Goal: Information Seeking & Learning: Check status

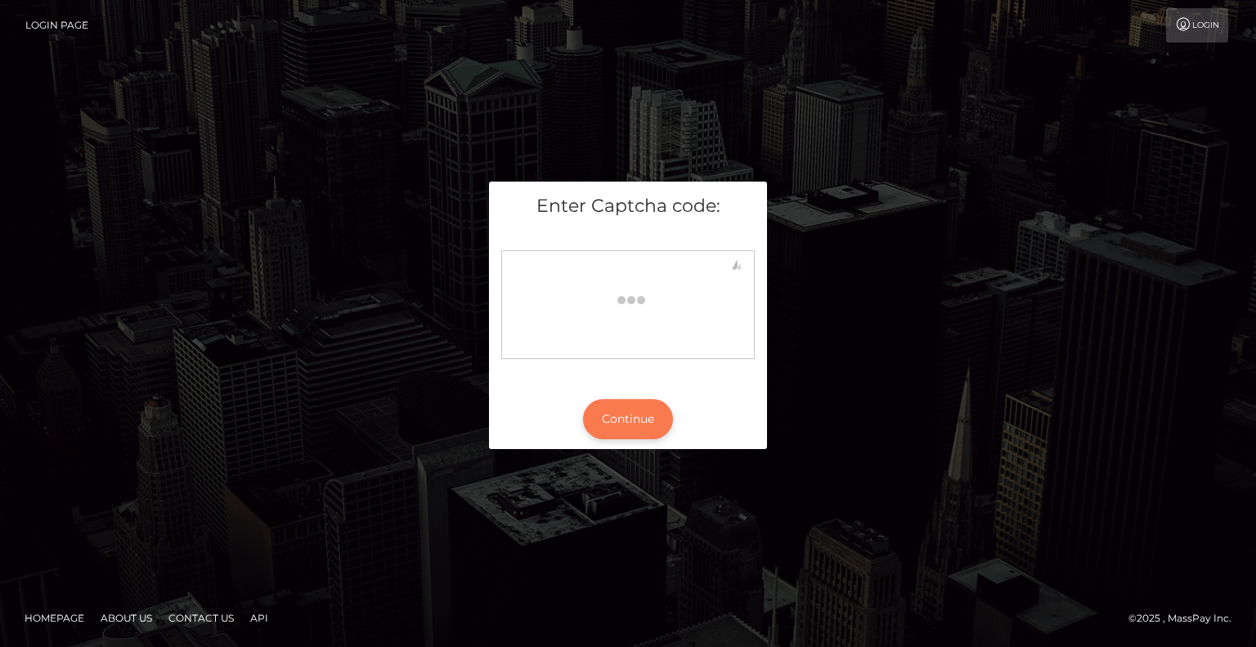
click at [651, 415] on button "Continue" at bounding box center [628, 419] width 90 height 40
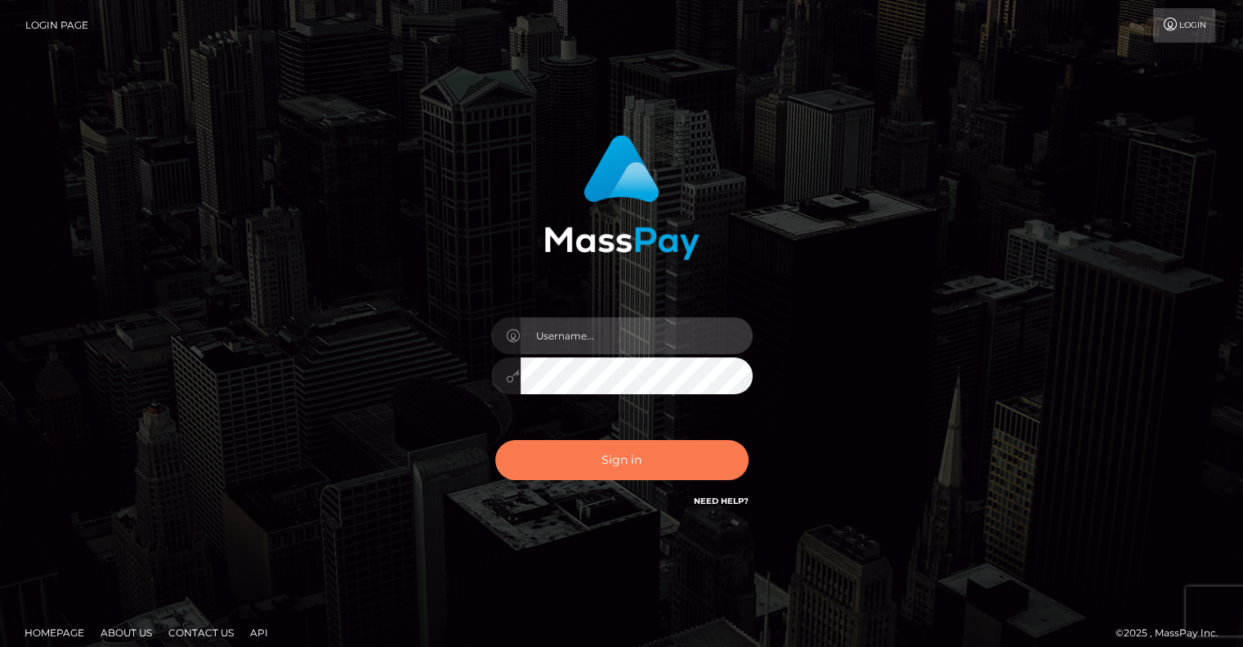
type input "grace.rush"
click at [638, 477] on button "Sign in" at bounding box center [621, 460] width 253 height 40
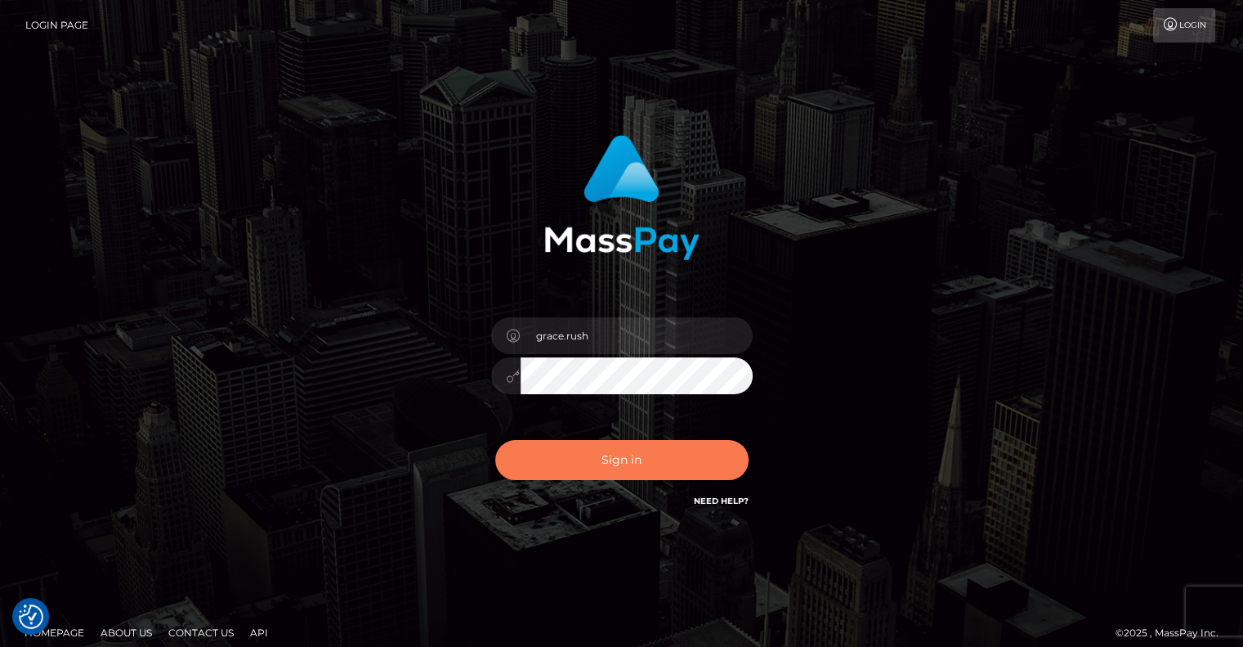
click at [660, 456] on button "Sign in" at bounding box center [621, 460] width 253 height 40
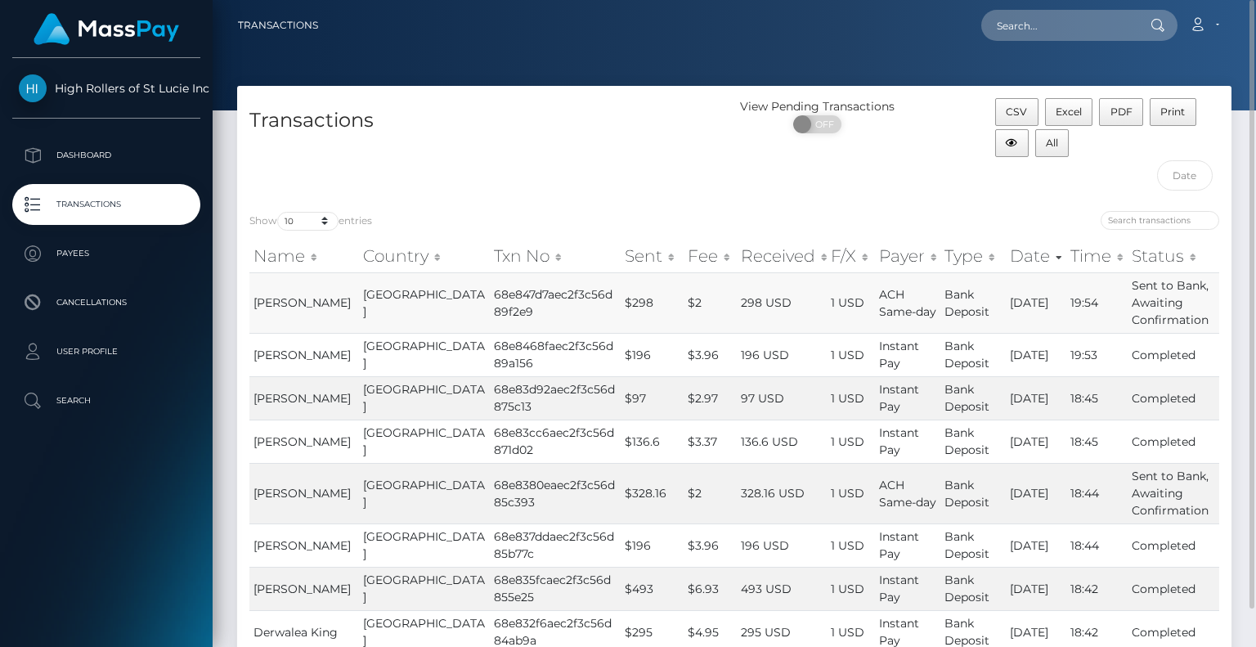
click at [1157, 301] on td "Sent to Bank, Awaiting Confirmation" at bounding box center [1173, 302] width 92 height 60
click at [1159, 349] on td "Completed" at bounding box center [1173, 354] width 92 height 43
click at [1162, 365] on td "Completed" at bounding box center [1173, 354] width 92 height 43
click at [1164, 118] on button "Print" at bounding box center [1172, 112] width 47 height 28
click at [793, 185] on div "View Pending Transactions ON OFF" at bounding box center [858, 148] width 248 height 101
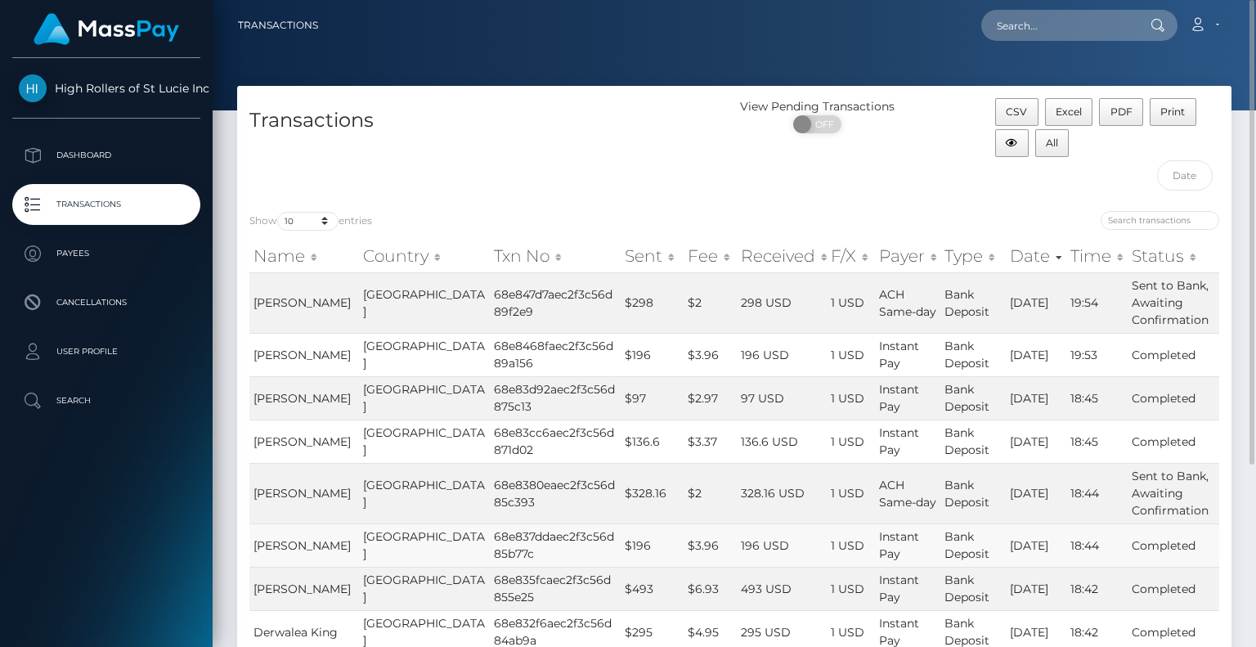
scroll to position [255, 0]
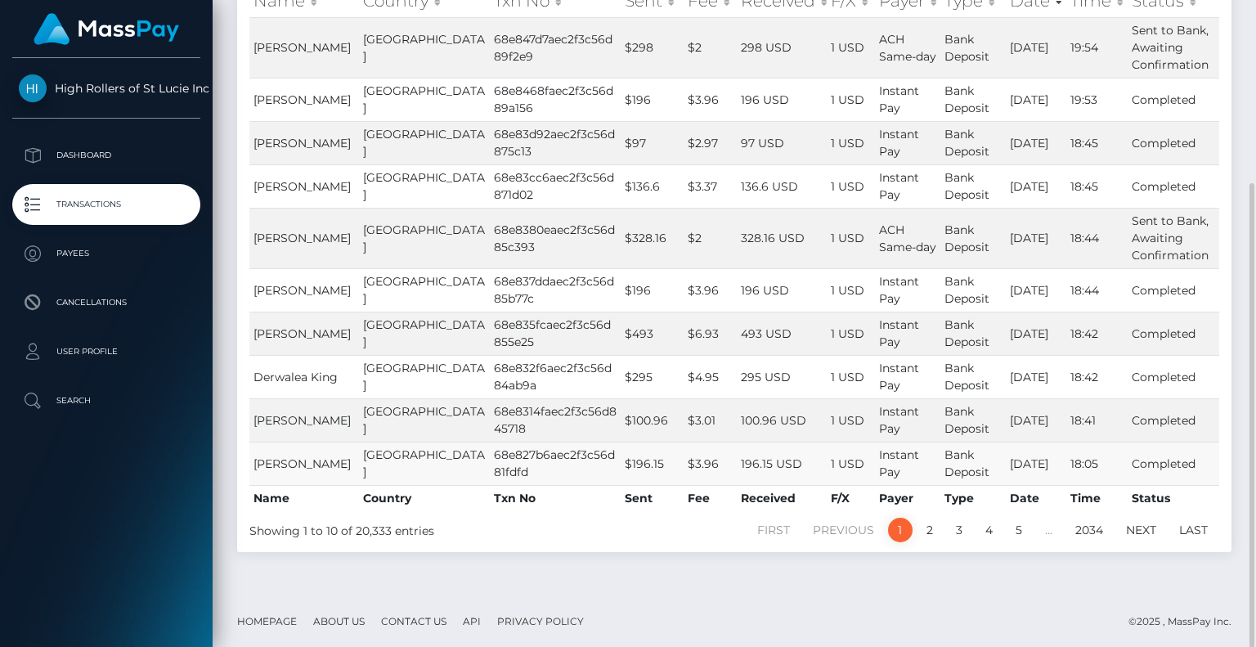
click at [1145, 457] on td "Completed" at bounding box center [1173, 462] width 92 height 43
drag, startPoint x: 686, startPoint y: 458, endPoint x: 491, endPoint y: 459, distance: 194.5
drag, startPoint x: 491, startPoint y: 459, endPoint x: 417, endPoint y: 462, distance: 74.5
click at [417, 462] on td "United States" at bounding box center [424, 462] width 131 height 43
click at [490, 463] on td "68e827b6aec2f3c56d81fdfd" at bounding box center [555, 462] width 131 height 43
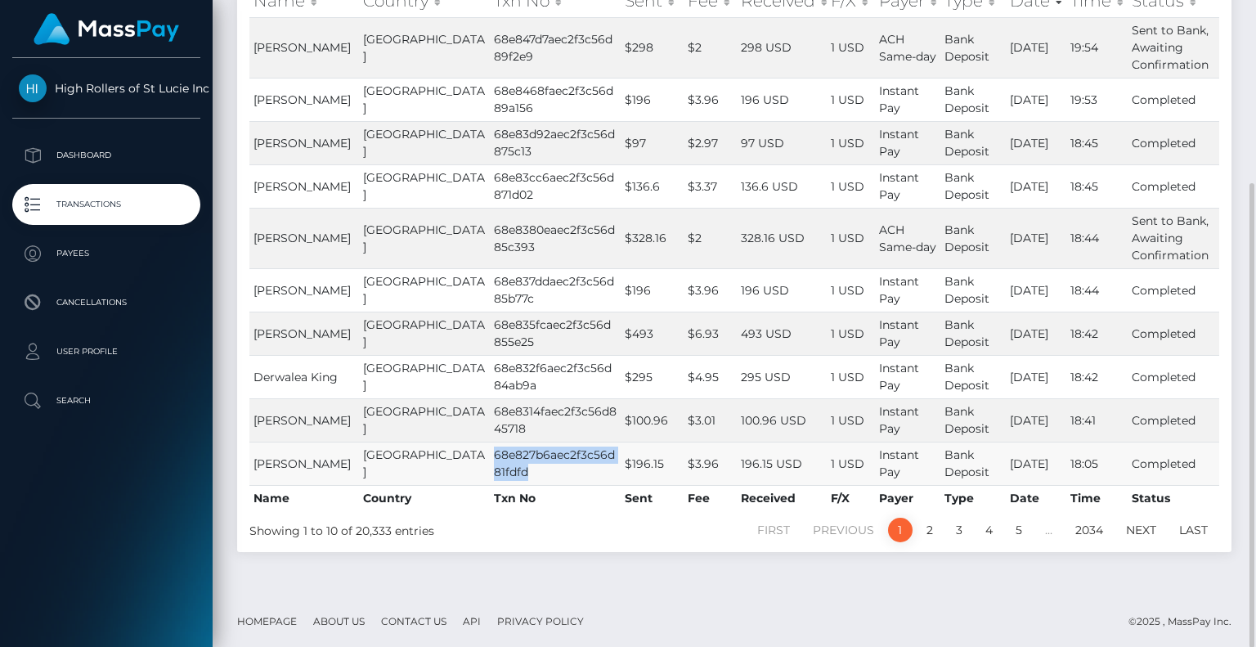
click at [490, 463] on td "68e827b6aec2f3c56d81fdfd" at bounding box center [555, 462] width 131 height 43
click at [397, 468] on td "[GEOGRAPHIC_DATA]" at bounding box center [424, 462] width 131 height 43
click at [391, 463] on td "[GEOGRAPHIC_DATA]" at bounding box center [424, 462] width 131 height 43
click at [390, 463] on td "[GEOGRAPHIC_DATA]" at bounding box center [424, 462] width 131 height 43
click at [273, 457] on span "[PERSON_NAME]" at bounding box center [301, 463] width 97 height 15
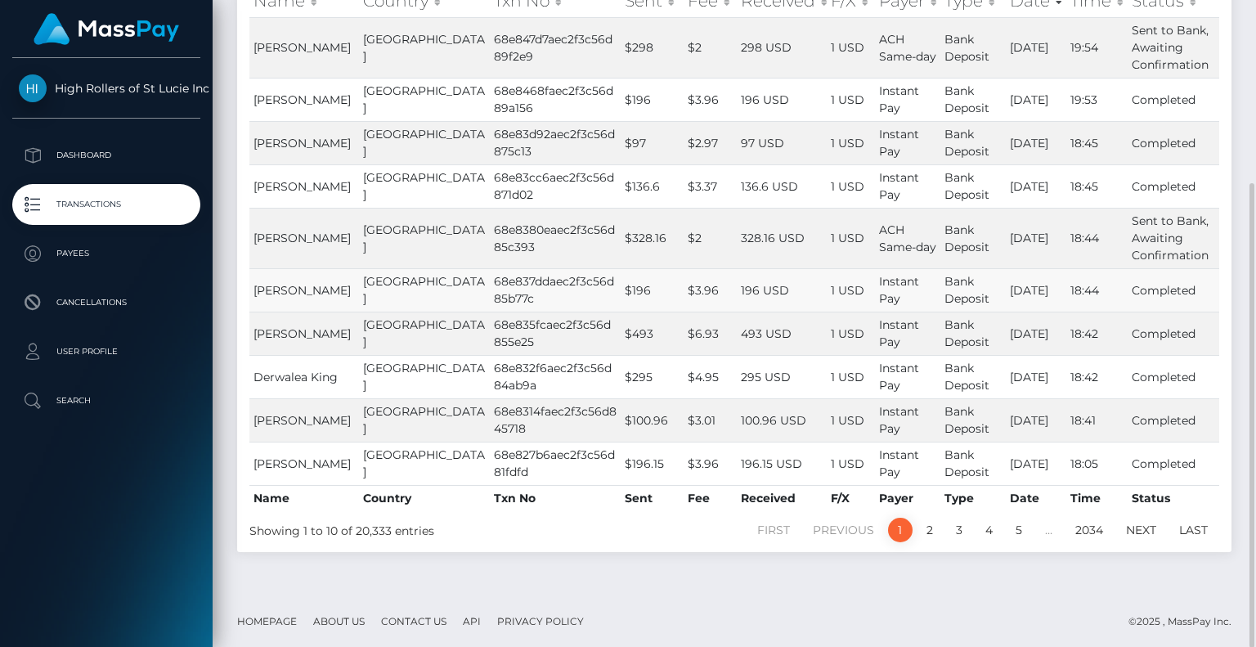
click at [507, 296] on td "68e837ddaec2f3c56d85b77c" at bounding box center [555, 289] width 131 height 43
drag, startPoint x: 392, startPoint y: 316, endPoint x: 401, endPoint y: 311, distance: 10.2
click at [392, 316] on td "[GEOGRAPHIC_DATA]" at bounding box center [424, 332] width 131 height 43
click at [620, 272] on td "$196" at bounding box center [651, 289] width 63 height 43
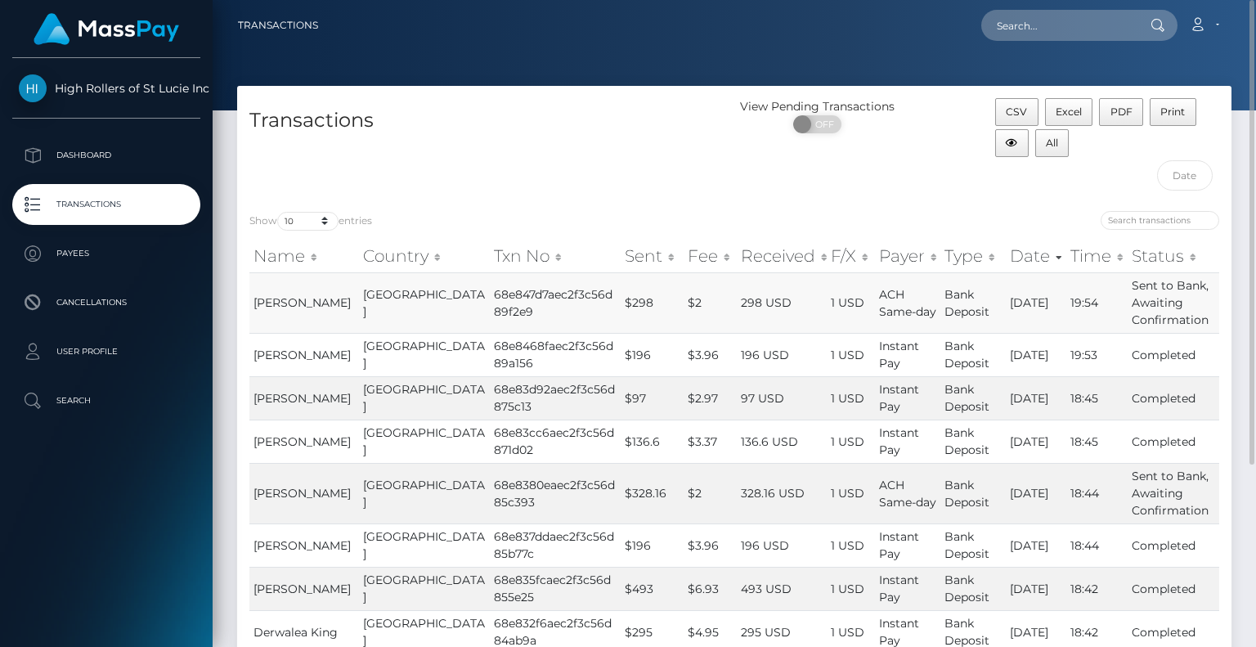
click at [737, 293] on td "298 USD" at bounding box center [781, 302] width 90 height 60
click at [736, 307] on td "298 USD" at bounding box center [781, 302] width 90 height 60
click at [736, 296] on td "298 USD" at bounding box center [781, 302] width 90 height 60
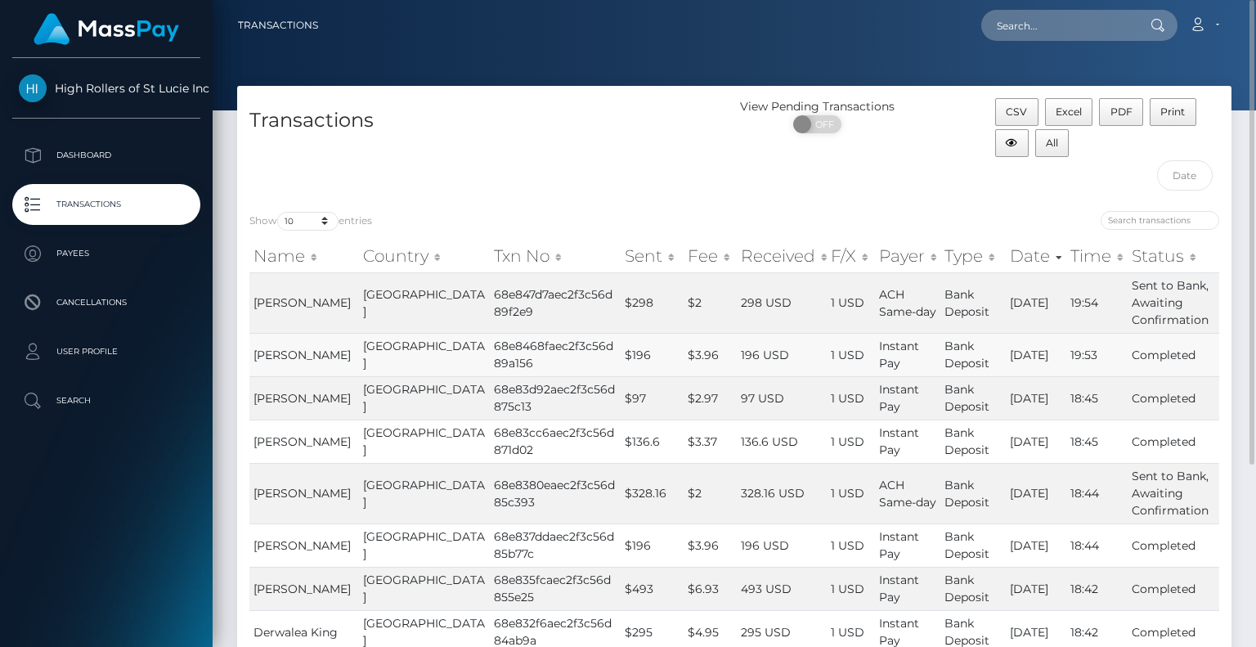
click at [736, 351] on td "196 USD" at bounding box center [781, 354] width 90 height 43
drag, startPoint x: 714, startPoint y: 403, endPoint x: 732, endPoint y: 509, distance: 107.8
click at [736, 514] on td "328.16 USD" at bounding box center [781, 493] width 90 height 60
click at [736, 495] on td "328.16 USD" at bounding box center [781, 493] width 90 height 60
click at [876, 470] on td "ACH Same-day" at bounding box center [907, 493] width 65 height 60
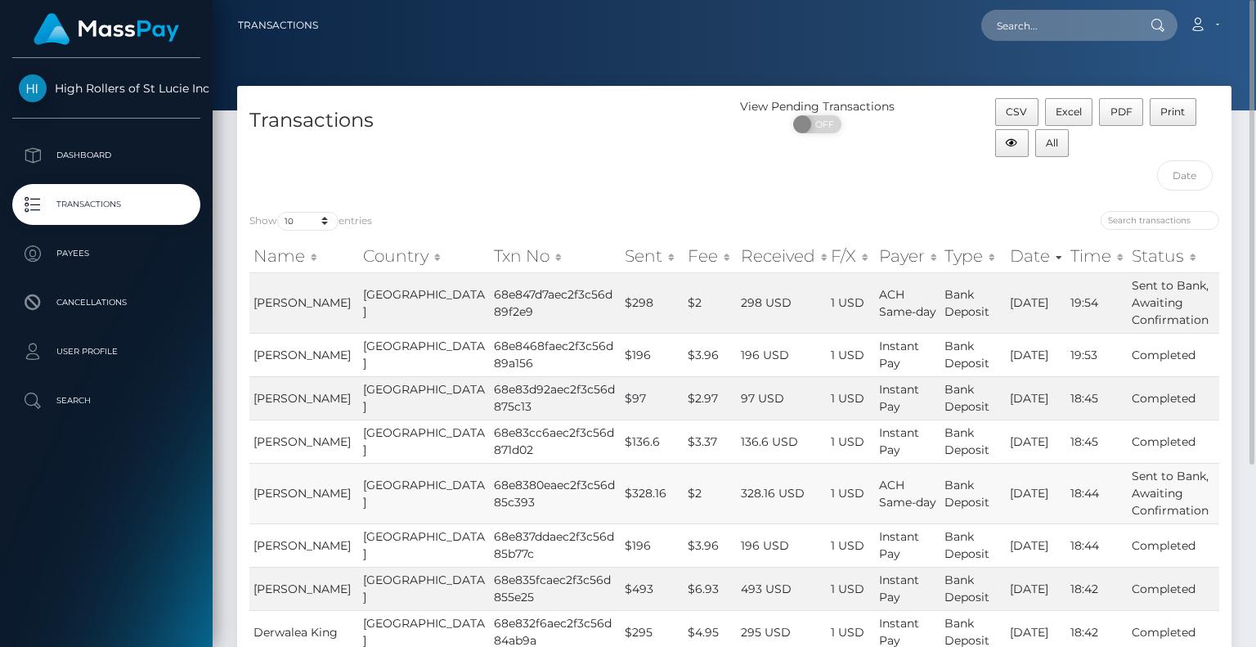
click at [1040, 493] on td "10/09/25" at bounding box center [1035, 493] width 60 height 60
click at [1135, 470] on td "Sent to Bank, Awaiting Confirmation" at bounding box center [1173, 493] width 92 height 60
click at [1111, 274] on td "19:54" at bounding box center [1096, 302] width 61 height 60
click at [149, 131] on div "High Rollers of St Lucie Inc Dashboard Transactions Payees Cancellations" at bounding box center [106, 350] width 213 height 585
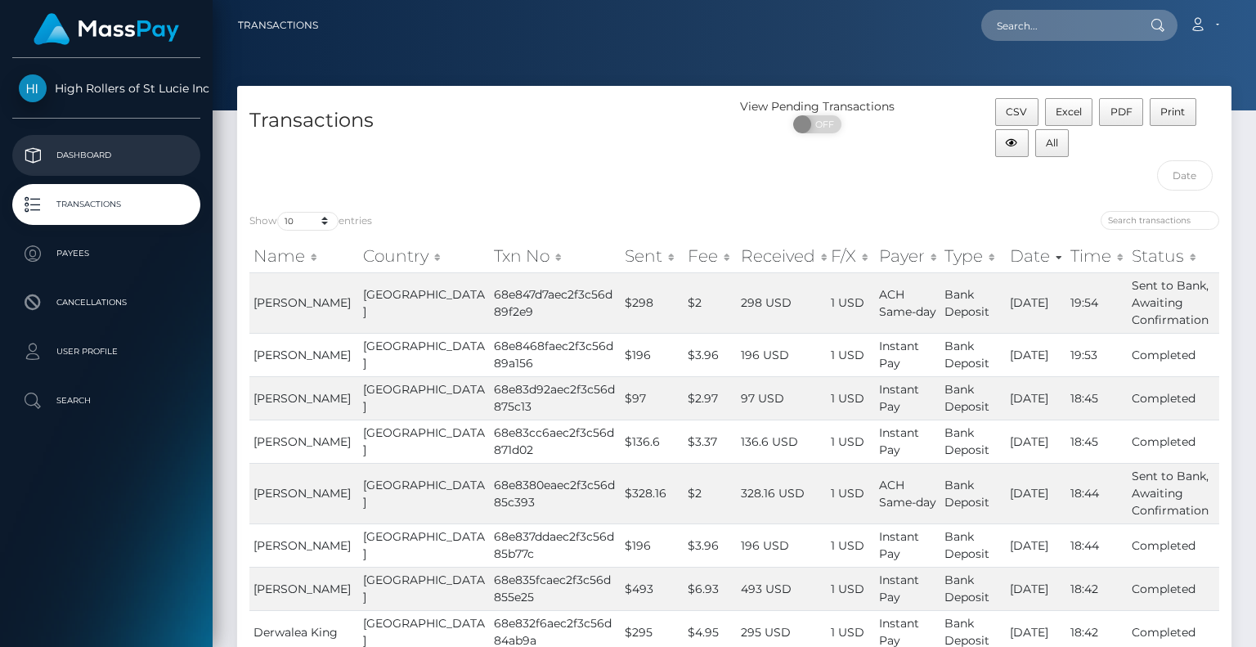
click at [151, 148] on p "Dashboard" at bounding box center [106, 155] width 175 height 25
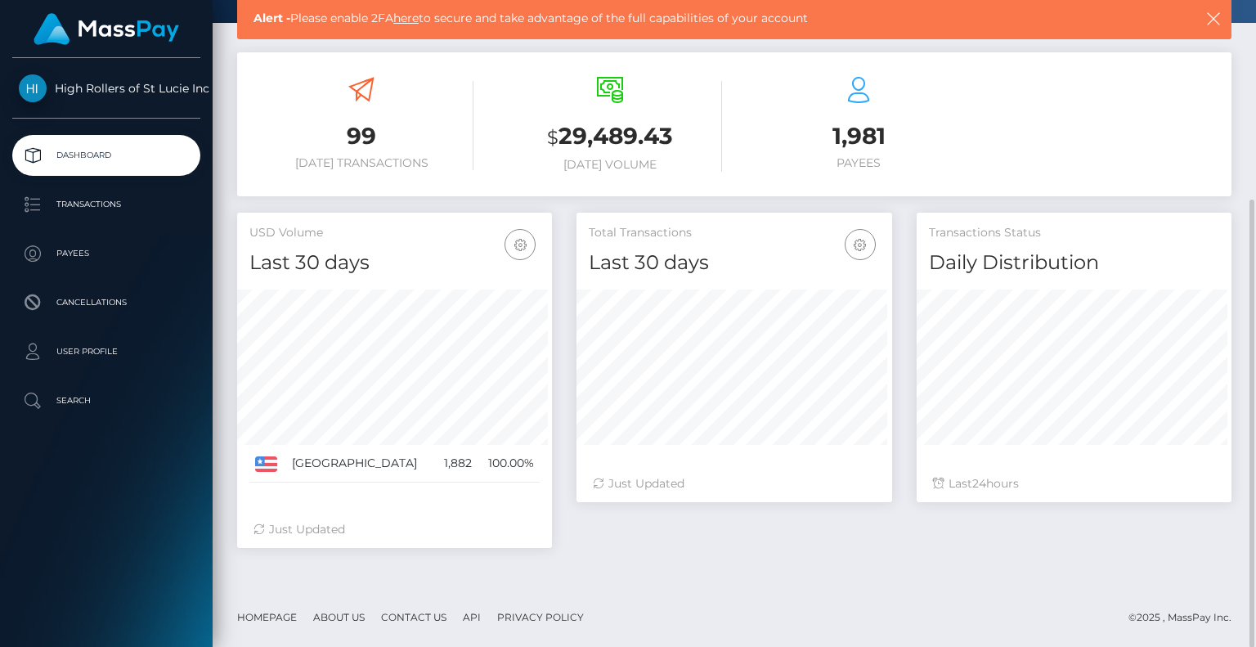
scroll to position [289, 314]
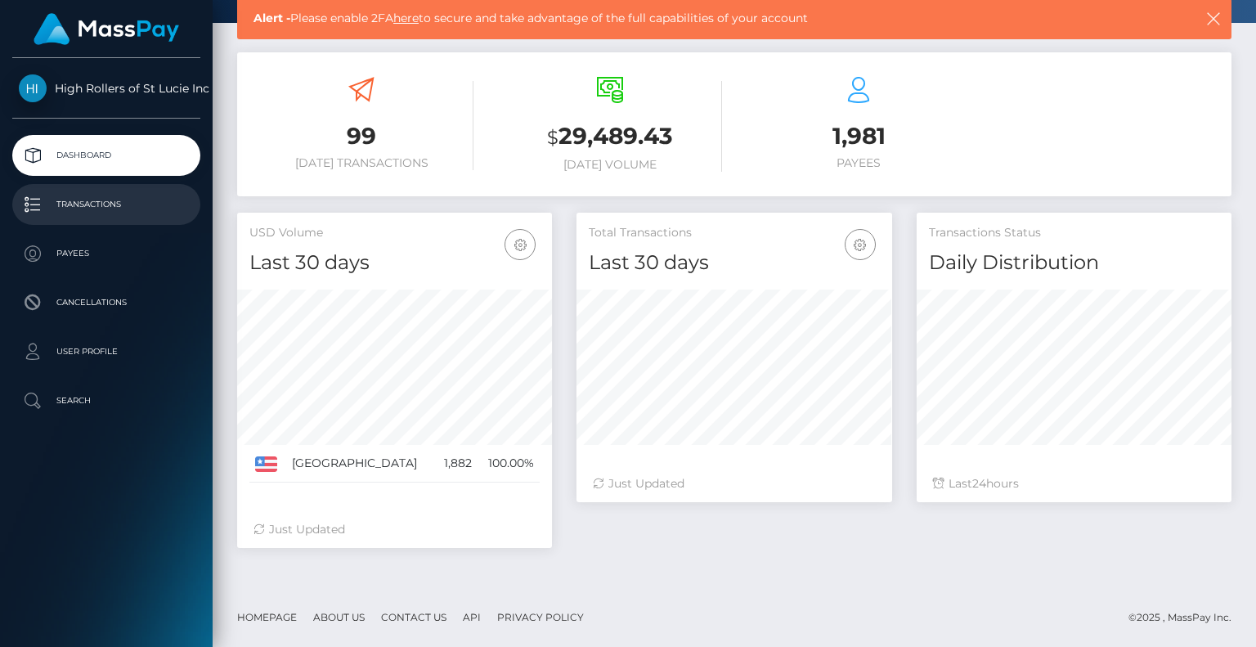
click at [124, 199] on p "Transactions" at bounding box center [106, 204] width 175 height 25
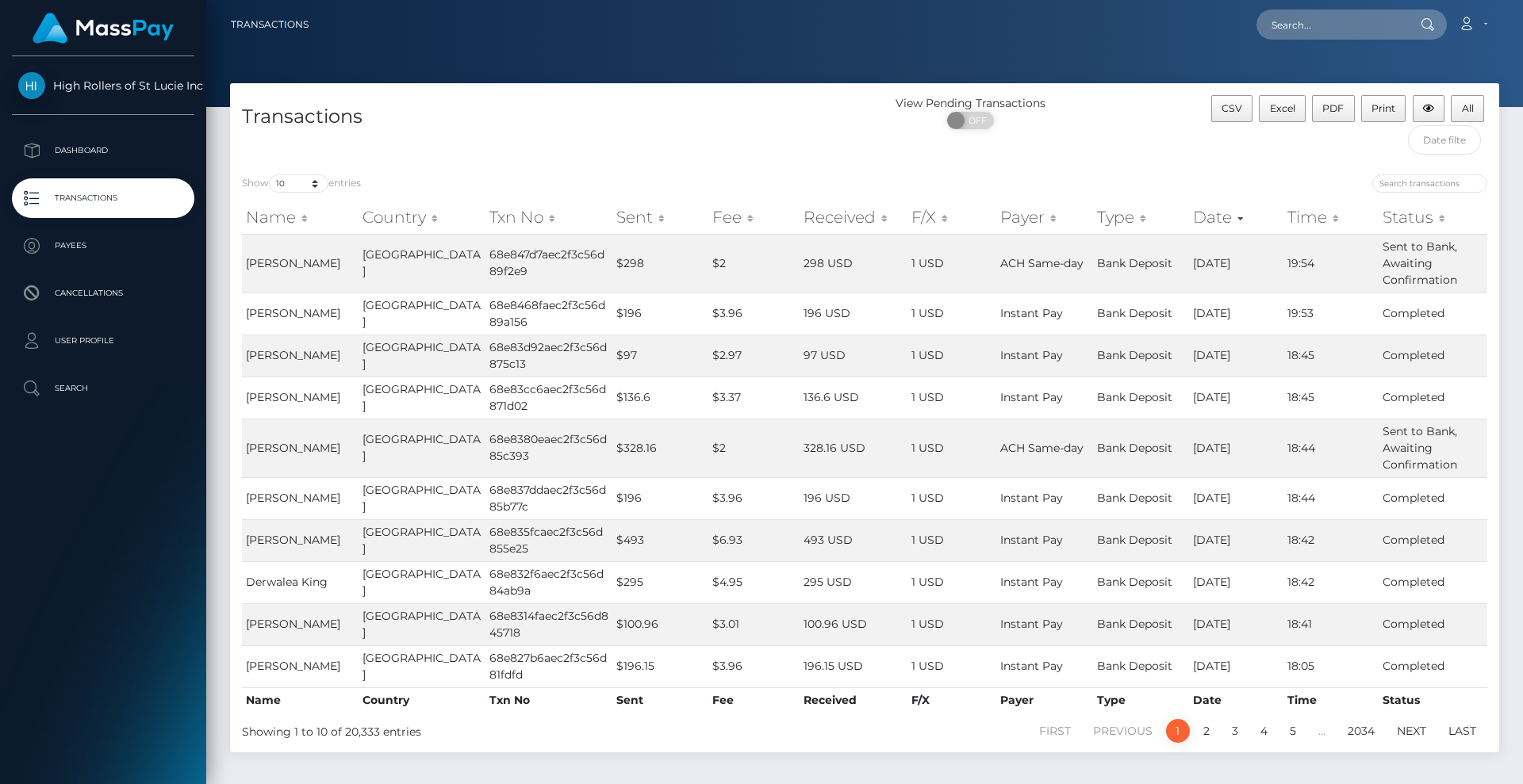
drag, startPoint x: 0, startPoint y: 0, endPoint x: 767, endPoint y: 78, distance: 771.0
click at [767, 78] on div at bounding box center [865, 53] width 1317 height 107
click at [810, 513] on td "196 USD" at bounding box center [853, 498] width 108 height 42
click at [809, 502] on td "196 USD" at bounding box center [853, 498] width 108 height 42
click at [1218, 500] on td "Completed" at bounding box center [1434, 498] width 109 height 42
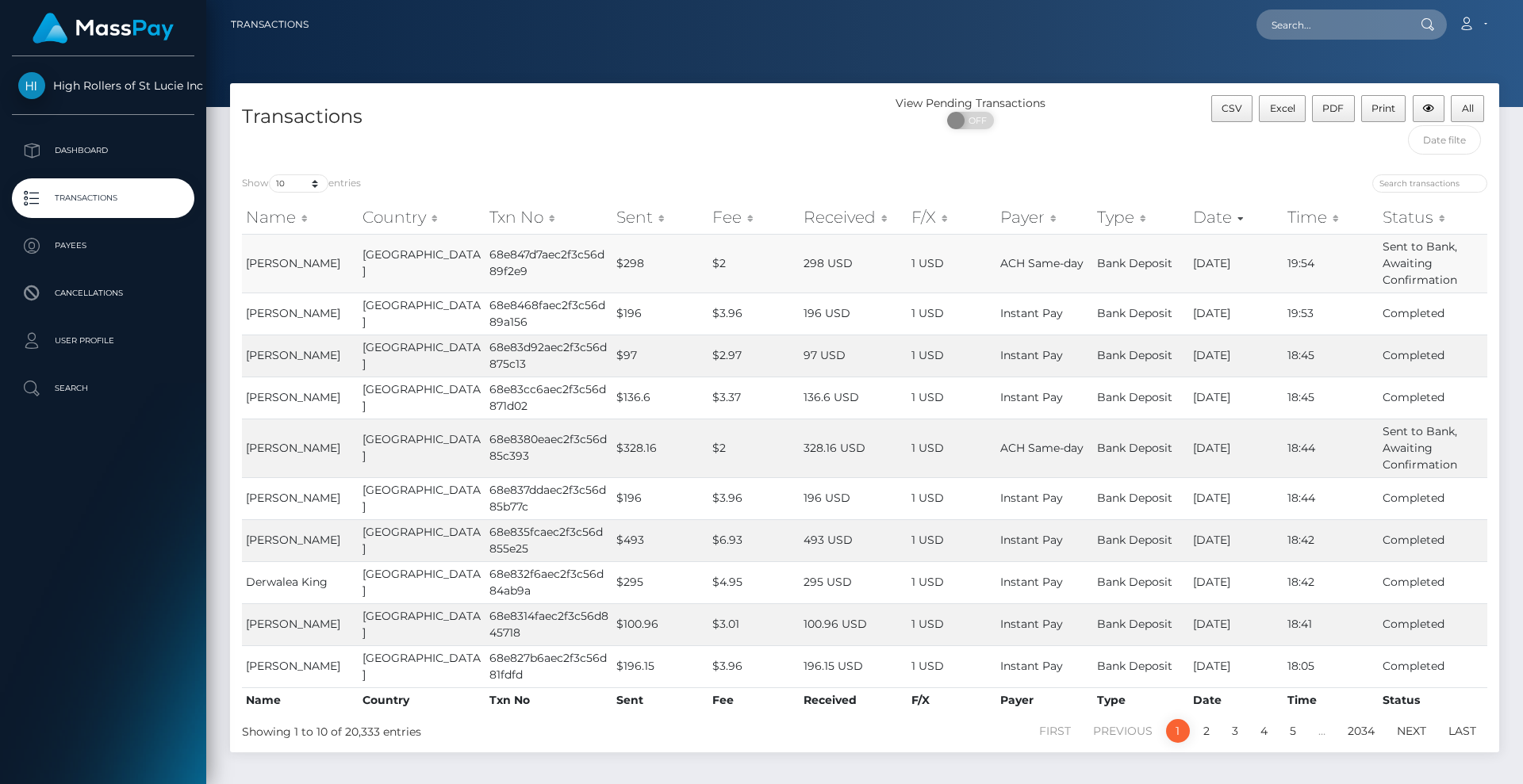
click at [413, 284] on td "[GEOGRAPHIC_DATA]" at bounding box center [421, 263] width 127 height 58
click at [501, 308] on td "68e8468faec2f3c56d89a156" at bounding box center [548, 313] width 127 height 42
click at [717, 327] on td "$3.96" at bounding box center [754, 313] width 91 height 42
click at [1001, 356] on span "Instant Pay" at bounding box center [1032, 355] width 63 height 15
click at [997, 377] on td "Instant Pay" at bounding box center [1045, 397] width 97 height 42
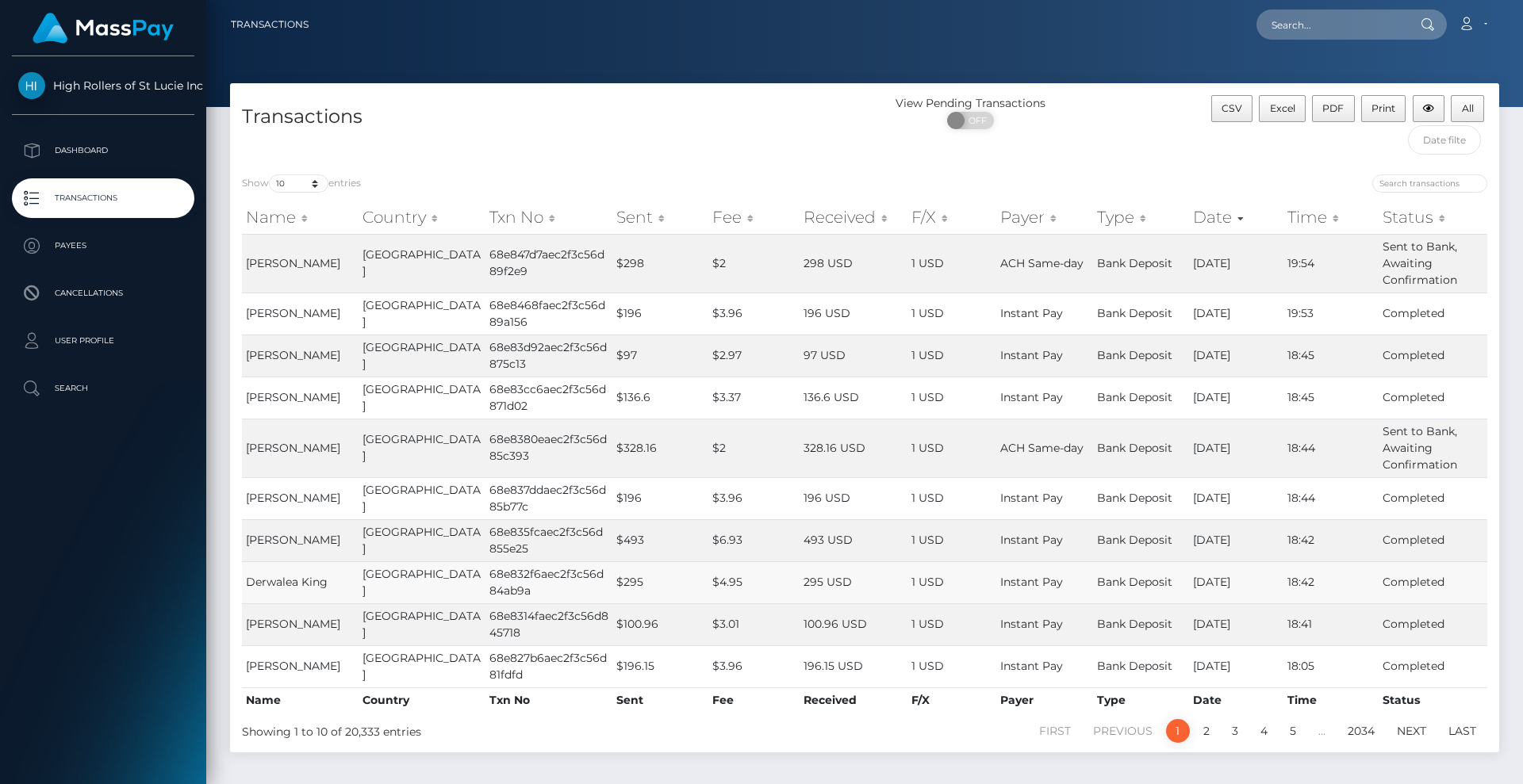
click at [800, 596] on td "295 USD" at bounding box center [853, 582] width 108 height 42
click at [800, 589] on td "295 USD" at bounding box center [853, 582] width 108 height 42
click at [1218, 453] on td "10/09/25" at bounding box center [1236, 448] width 94 height 58
click at [1218, 253] on td "19:54" at bounding box center [1331, 263] width 94 height 58
click at [1218, 246] on td "Sent to Bank, Awaiting Confirmation" at bounding box center [1434, 263] width 109 height 58
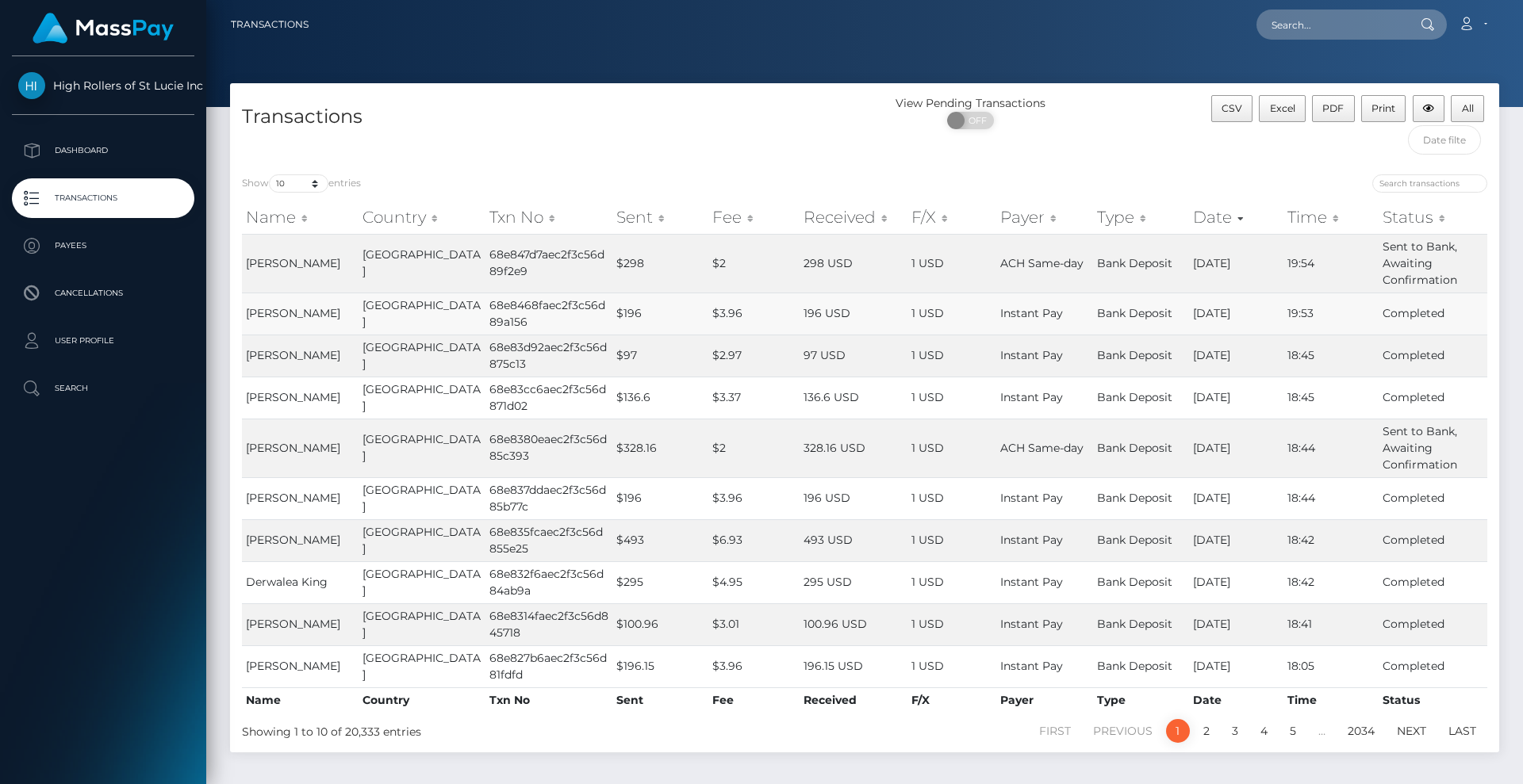
click at [1218, 319] on td "19:53" at bounding box center [1331, 313] width 94 height 42
click at [1218, 310] on td "10/09/25" at bounding box center [1236, 313] width 94 height 42
click at [1218, 276] on td "[DATE]" at bounding box center [1236, 263] width 94 height 58
click at [1050, 290] on td "ACH Same-day" at bounding box center [1045, 263] width 97 height 58
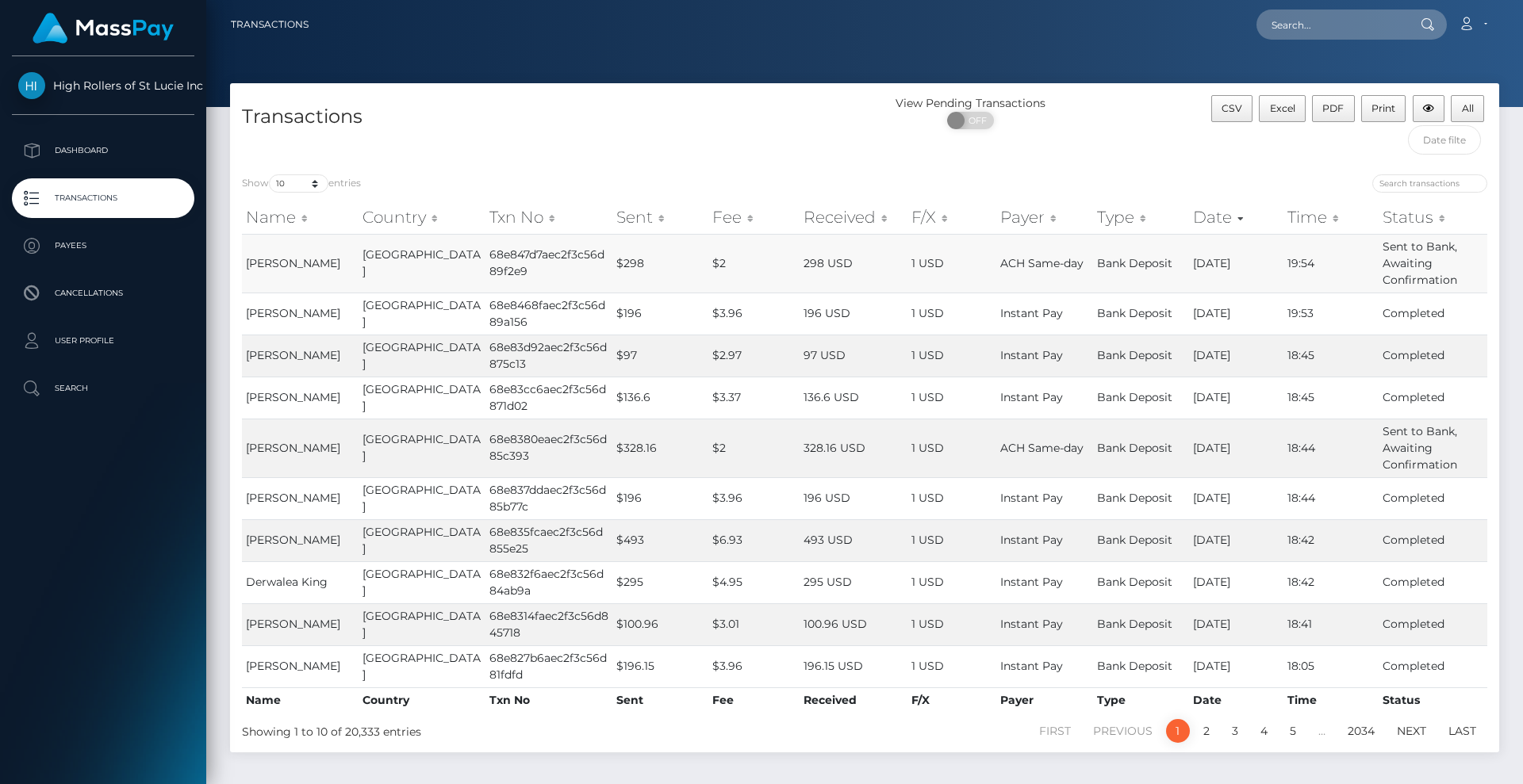
click at [1049, 291] on td "ACH Same-day" at bounding box center [1045, 263] width 97 height 58
click at [1008, 307] on span "Instant Pay" at bounding box center [1032, 313] width 63 height 15
click at [956, 507] on td "1 USD" at bounding box center [952, 498] width 89 height 42
click at [578, 623] on td "68e8314faec2f3c56d845718" at bounding box center [548, 624] width 127 height 42
click at [523, 572] on td "68e832f6aec2f3c56d84ab9a" at bounding box center [548, 582] width 127 height 42
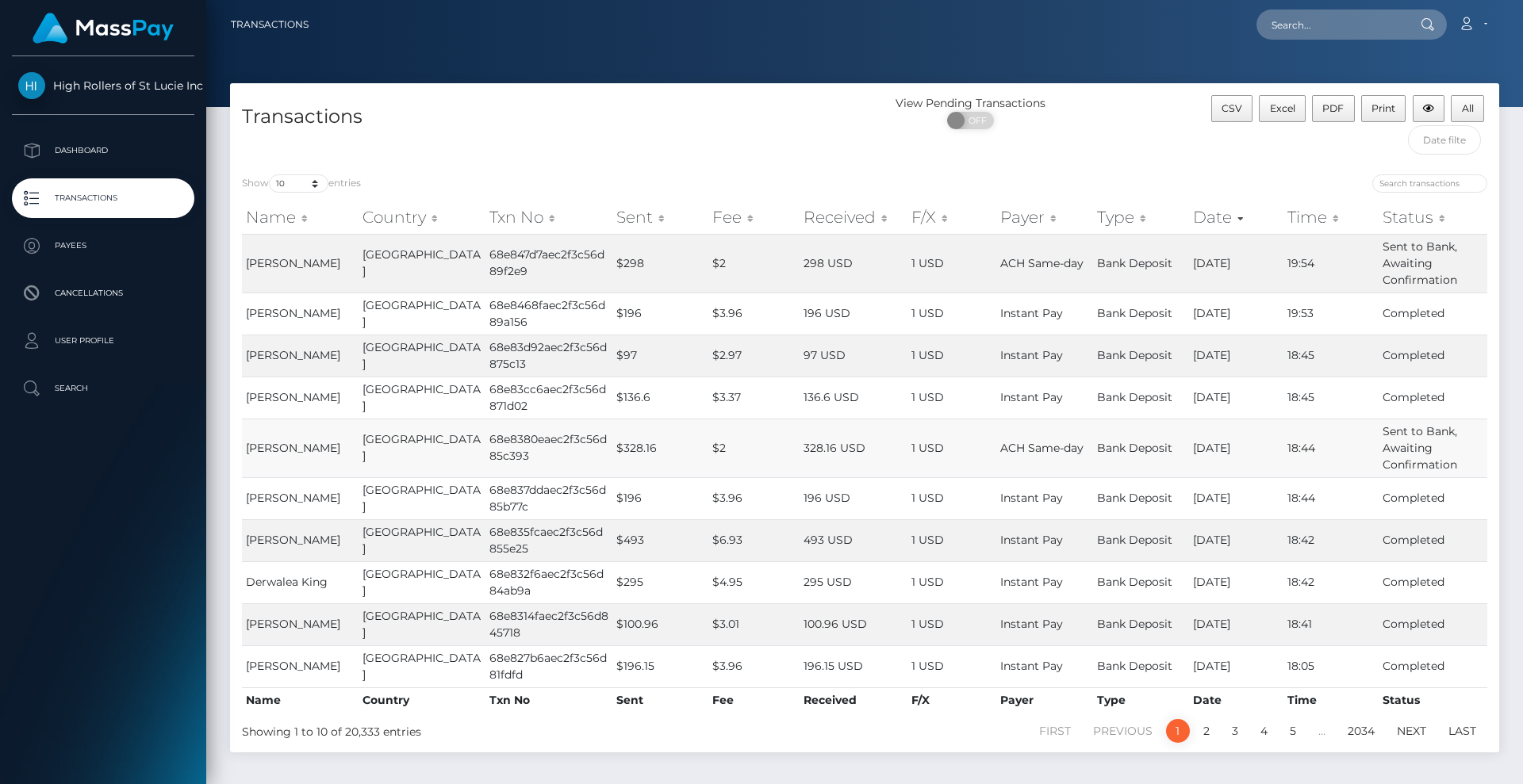
click at [525, 432] on td "68e8380eaec2f3c56d85c393" at bounding box center [548, 448] width 127 height 58
click at [552, 490] on td "68e837ddaec2f3c56d85b77c" at bounding box center [548, 498] width 127 height 42
click at [485, 494] on td "68e837ddaec2f3c56d85b77c" at bounding box center [548, 498] width 127 height 42
click at [485, 488] on td "68e837ddaec2f3c56d85b77c" at bounding box center [548, 498] width 127 height 42
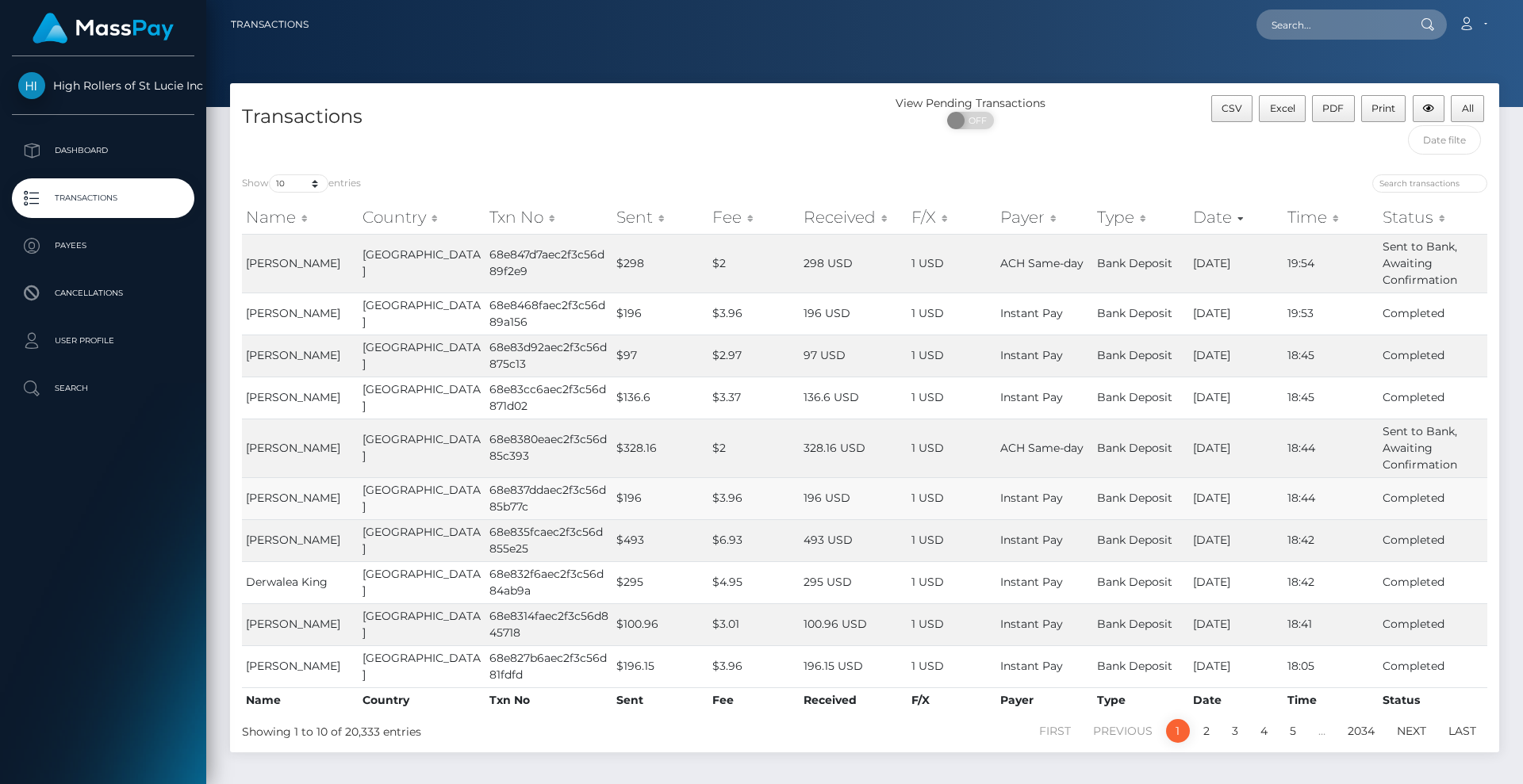
click at [915, 400] on td "1 USD" at bounding box center [952, 397] width 89 height 42
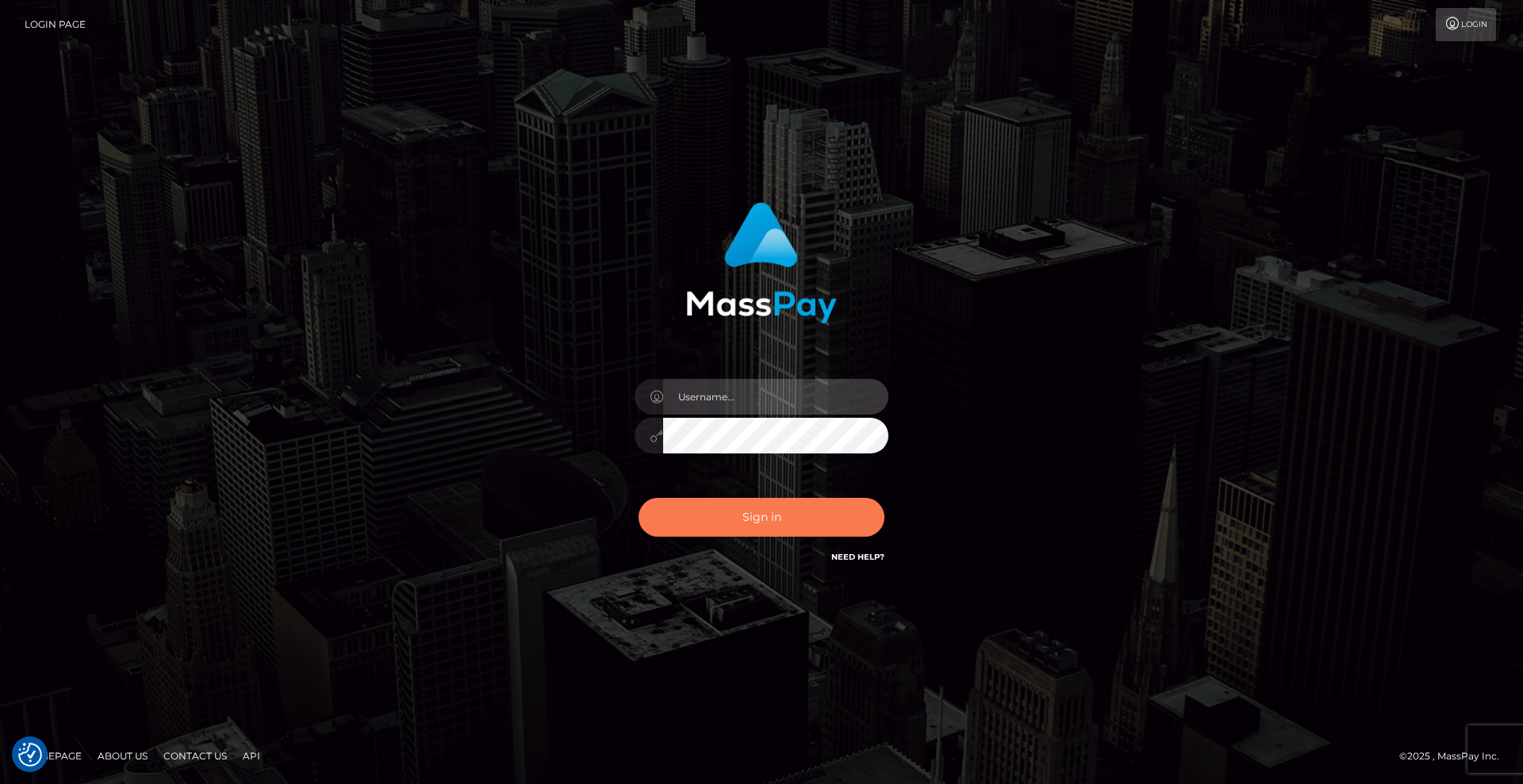
type input "grace.rush"
click at [649, 532] on button "Sign in" at bounding box center [761, 517] width 246 height 39
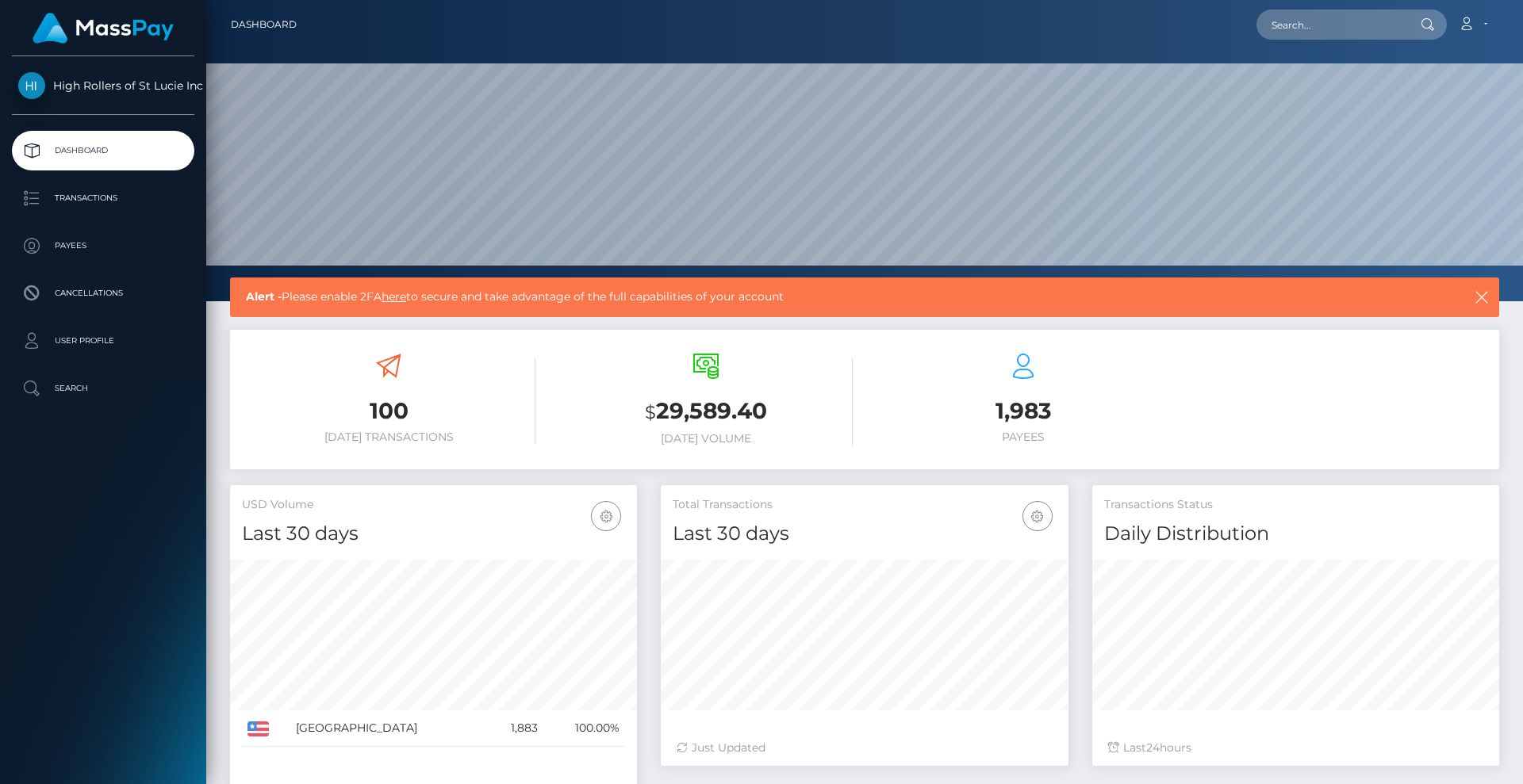
scroll to position [281, 408]
click at [123, 183] on link "Transactions" at bounding box center [103, 198] width 182 height 40
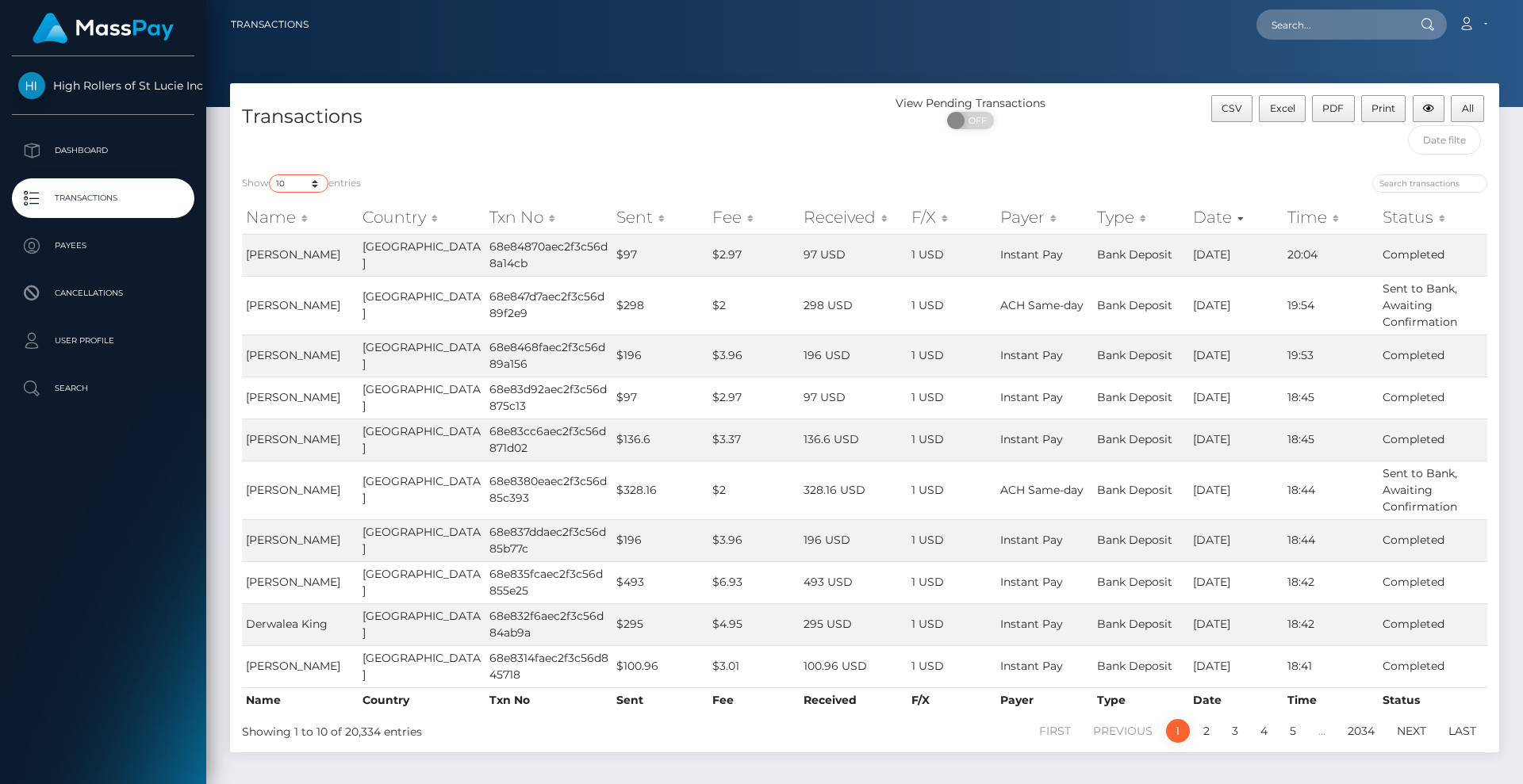
click at [305, 184] on select "10 25 50 100 250 500 1,000 3,500" at bounding box center [298, 183] width 59 height 18
select select "250"
click at [271, 175] on select "10 25 50 100 250 500 1,000 3,500" at bounding box center [298, 183] width 59 height 18
click at [449, 133] on div "Transactions" at bounding box center [547, 128] width 635 height 67
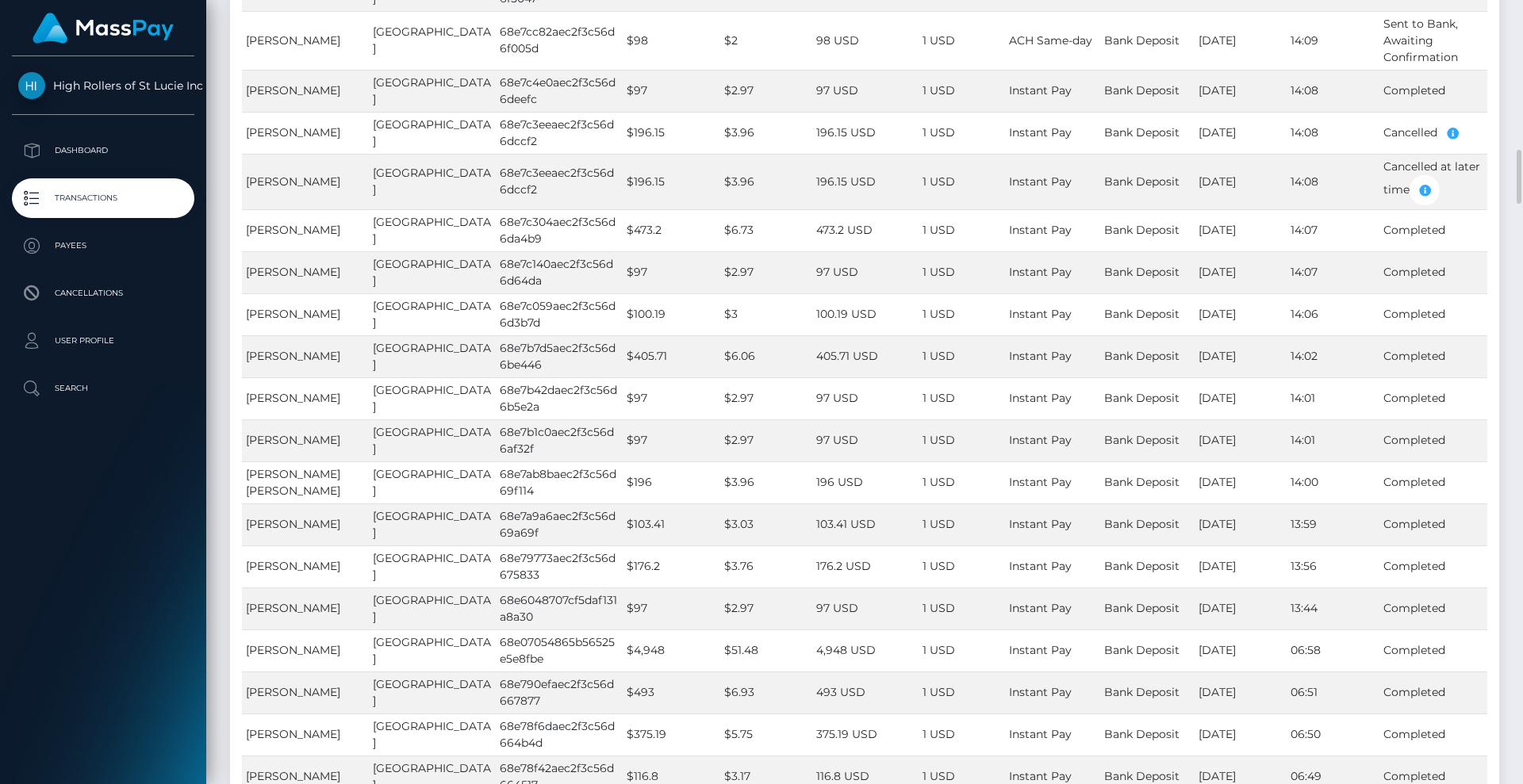
scroll to position [2280, 0]
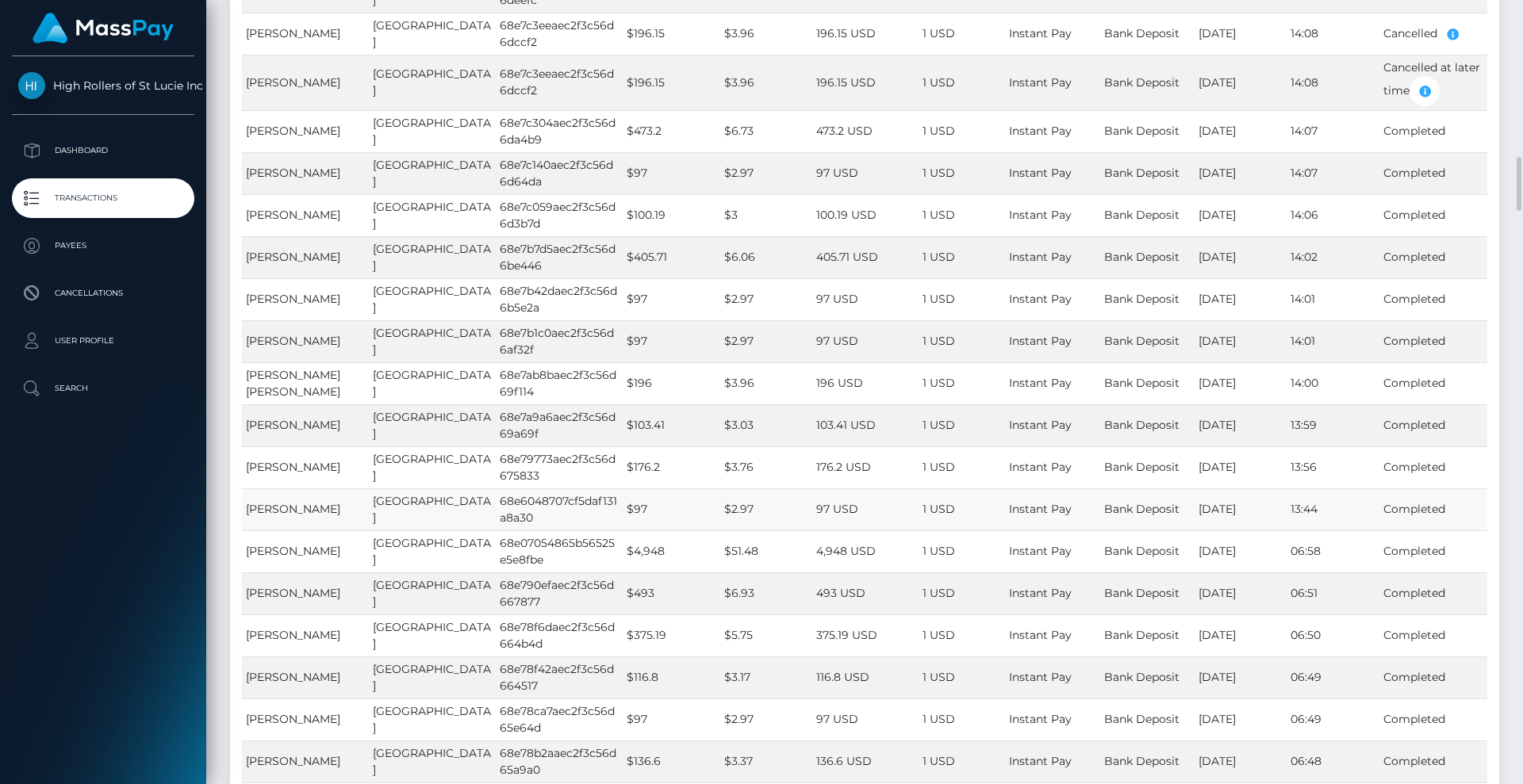
click at [503, 531] on td "68e6048707cf5daf131a8a30" at bounding box center [559, 509] width 127 height 42
click at [419, 531] on td "[GEOGRAPHIC_DATA]" at bounding box center [432, 509] width 127 height 42
click at [496, 531] on td "68e6048707cf5daf131a8a30" at bounding box center [559, 509] width 127 height 42
click at [290, 516] on span "CELIA DIANE GOMEZ" at bounding box center [292, 508] width 94 height 15
click at [1033, 516] on span "Instant Pay" at bounding box center [1041, 508] width 63 height 15
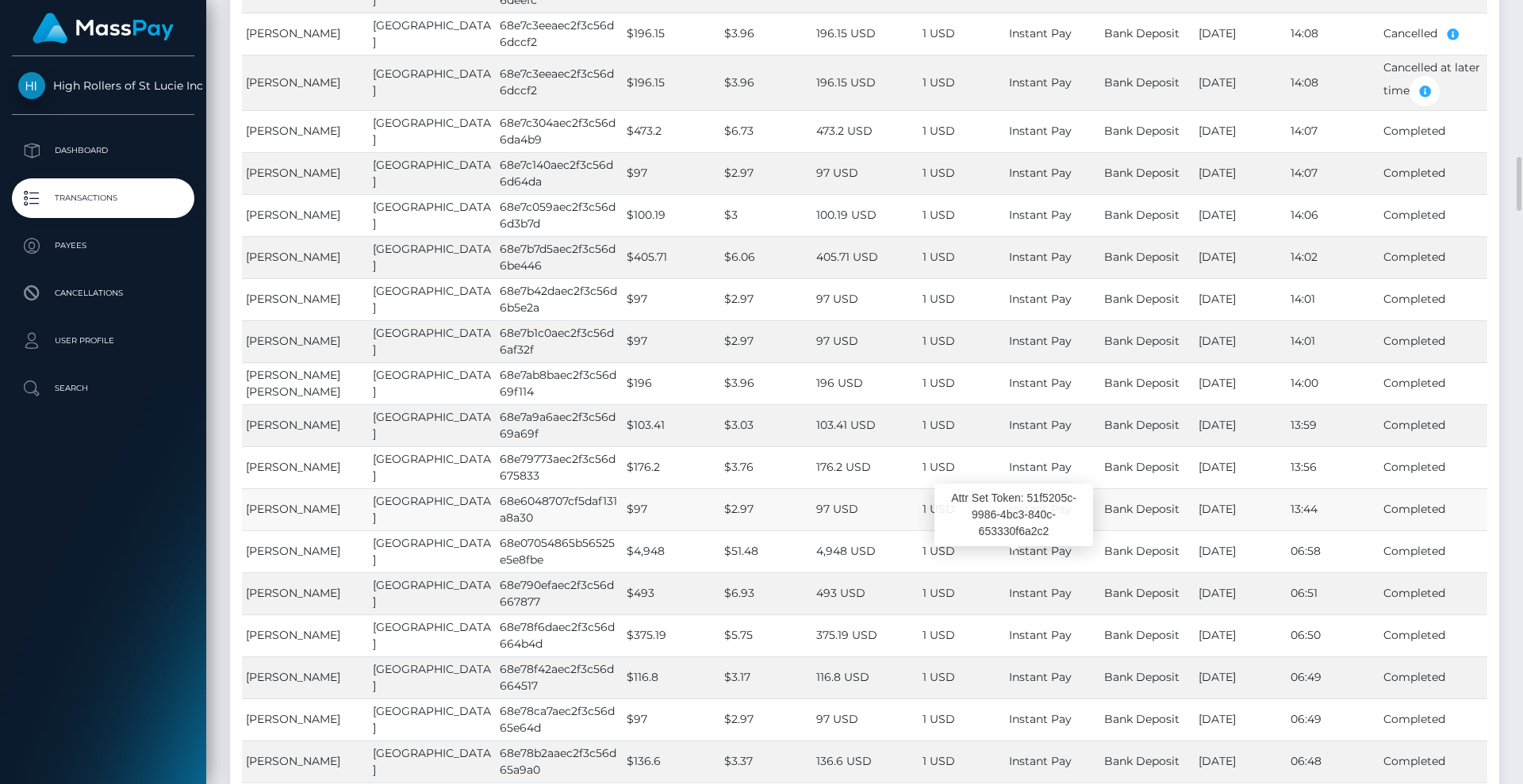
click at [1023, 516] on span "Instant Pay" at bounding box center [1041, 508] width 63 height 15
click at [1407, 531] on td "Completed" at bounding box center [1433, 509] width 108 height 42
drag, startPoint x: 1407, startPoint y: 560, endPoint x: 1035, endPoint y: 549, distance: 372.2
click at [1035, 531] on td "Instant Pay" at bounding box center [1052, 509] width 94 height 42
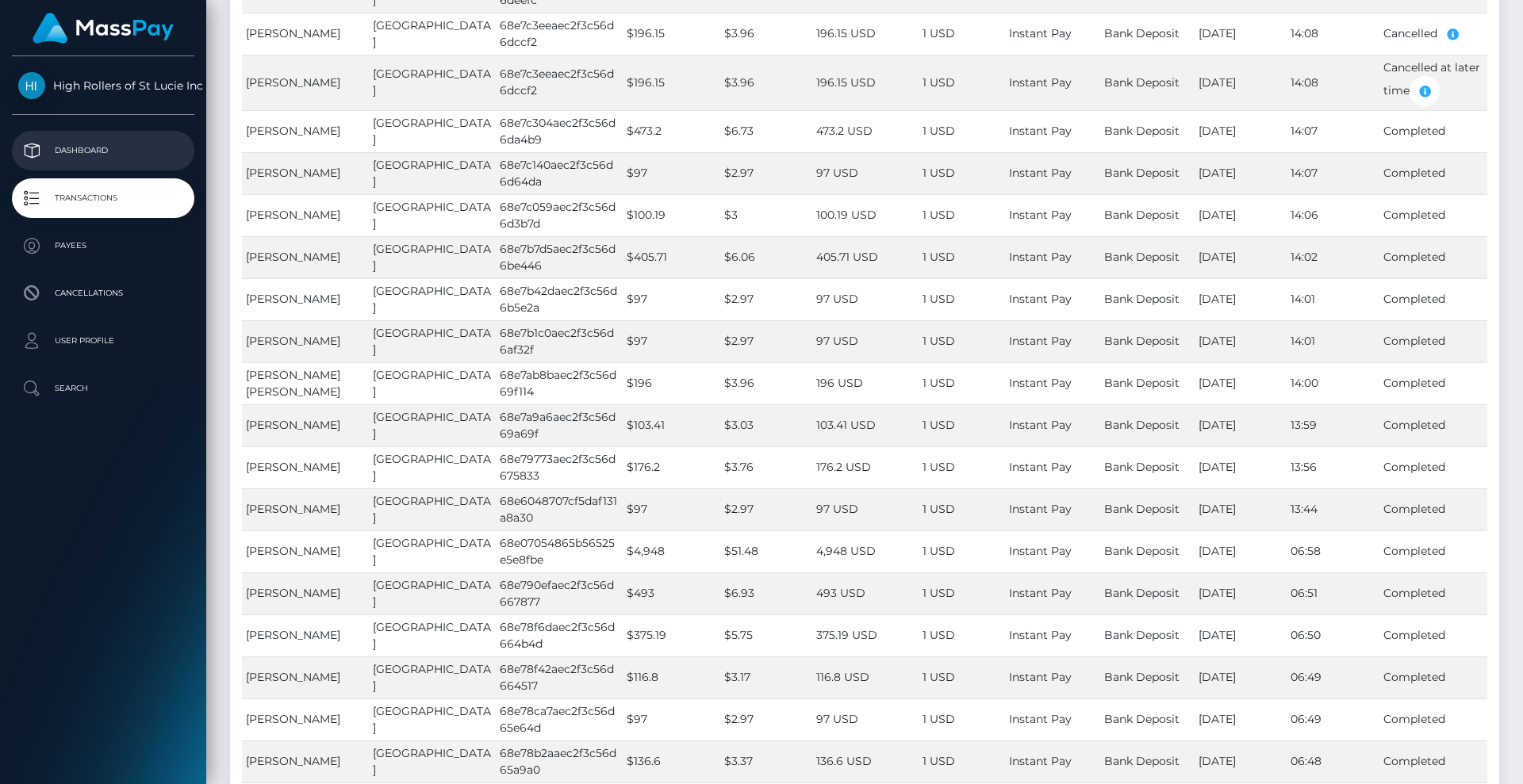
click at [111, 154] on p "Dashboard" at bounding box center [103, 150] width 170 height 24
drag, startPoint x: 111, startPoint y: 154, endPoint x: 131, endPoint y: 250, distance: 98.1
click at [131, 250] on ul "Dashboard Transactions Payees Cancellations User Profile Search" at bounding box center [103, 270] width 207 height 278
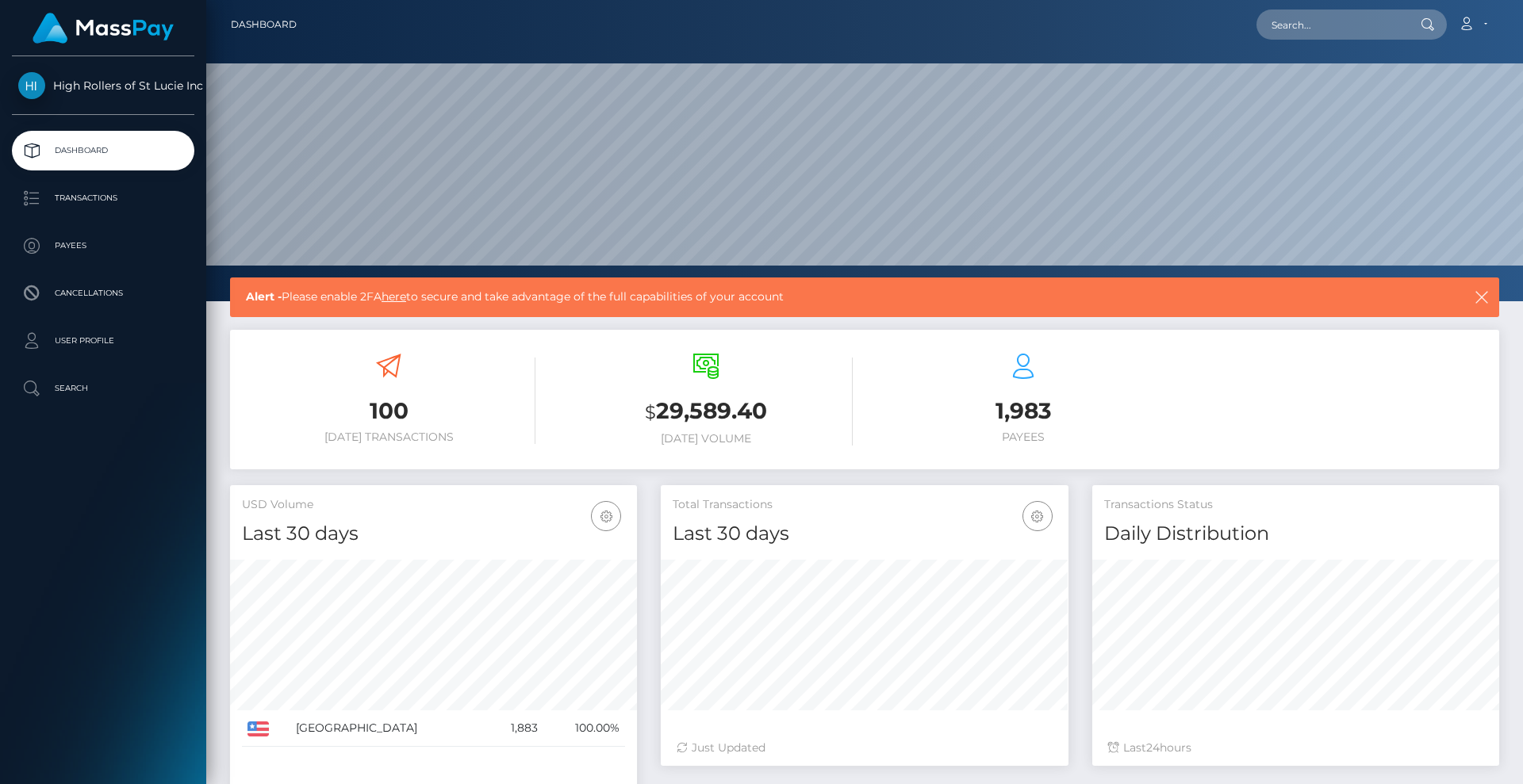
scroll to position [281, 408]
click at [124, 258] on link "Payees" at bounding box center [103, 245] width 182 height 40
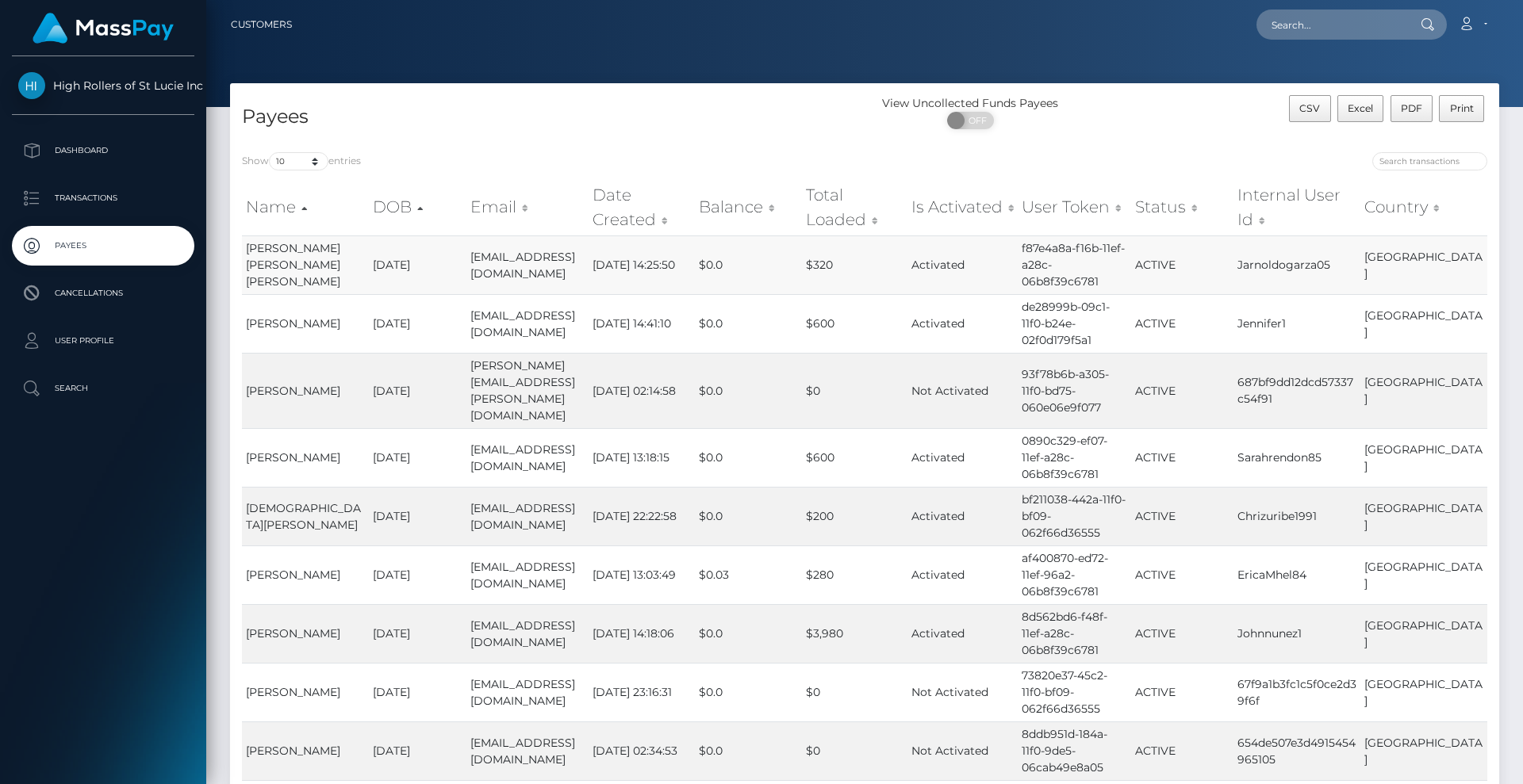
click at [325, 245] on td "[PERSON_NAME] [PERSON_NAME] [PERSON_NAME]" at bounding box center [305, 265] width 127 height 58
click at [369, 248] on td "1987-09-05" at bounding box center [417, 265] width 98 height 58
click at [551, 233] on th "Email" at bounding box center [527, 208] width 121 height 56
click at [285, 250] on td "JORGE ARNOLDO JR GARZA" at bounding box center [305, 265] width 127 height 58
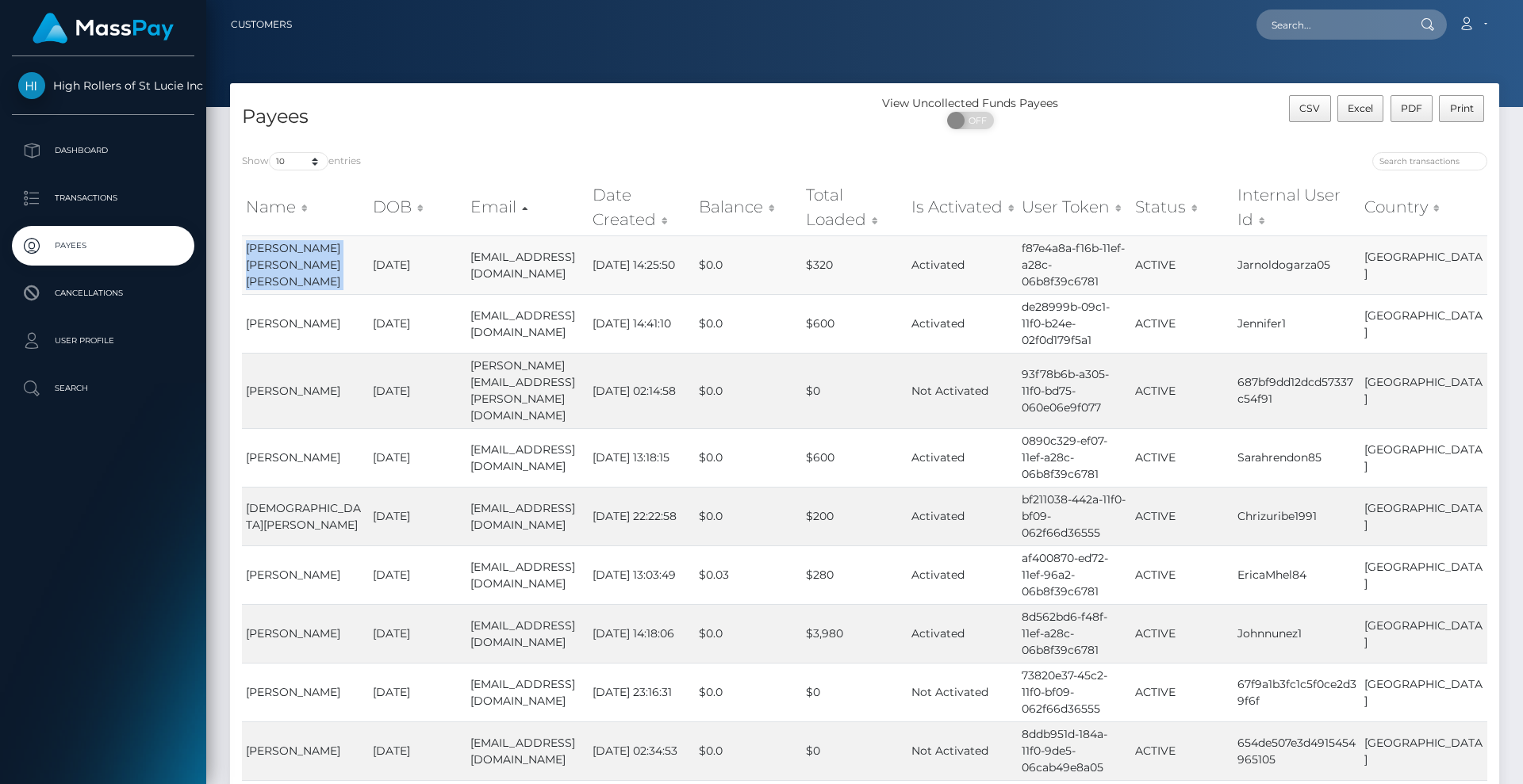
click at [285, 250] on td "JORGE ARNOLDO JR GARZA" at bounding box center [305, 265] width 127 height 58
drag, startPoint x: 285, startPoint y: 250, endPoint x: 103, endPoint y: 159, distance: 203.5
click at [103, 159] on p "Dashboard" at bounding box center [103, 150] width 170 height 24
click at [113, 186] on p "Transactions" at bounding box center [103, 198] width 170 height 24
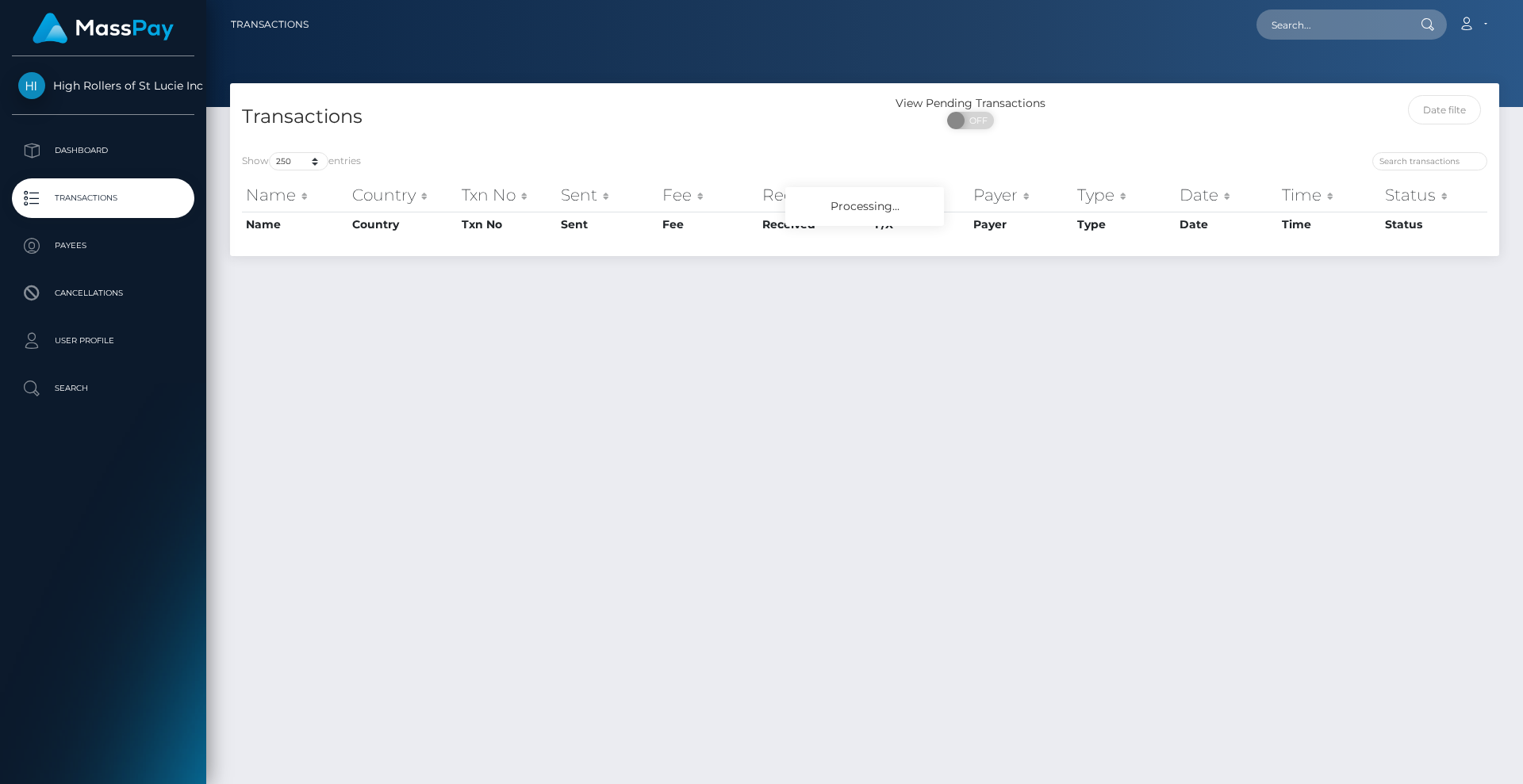
select select "250"
click at [96, 345] on p "User Profile" at bounding box center [103, 341] width 170 height 24
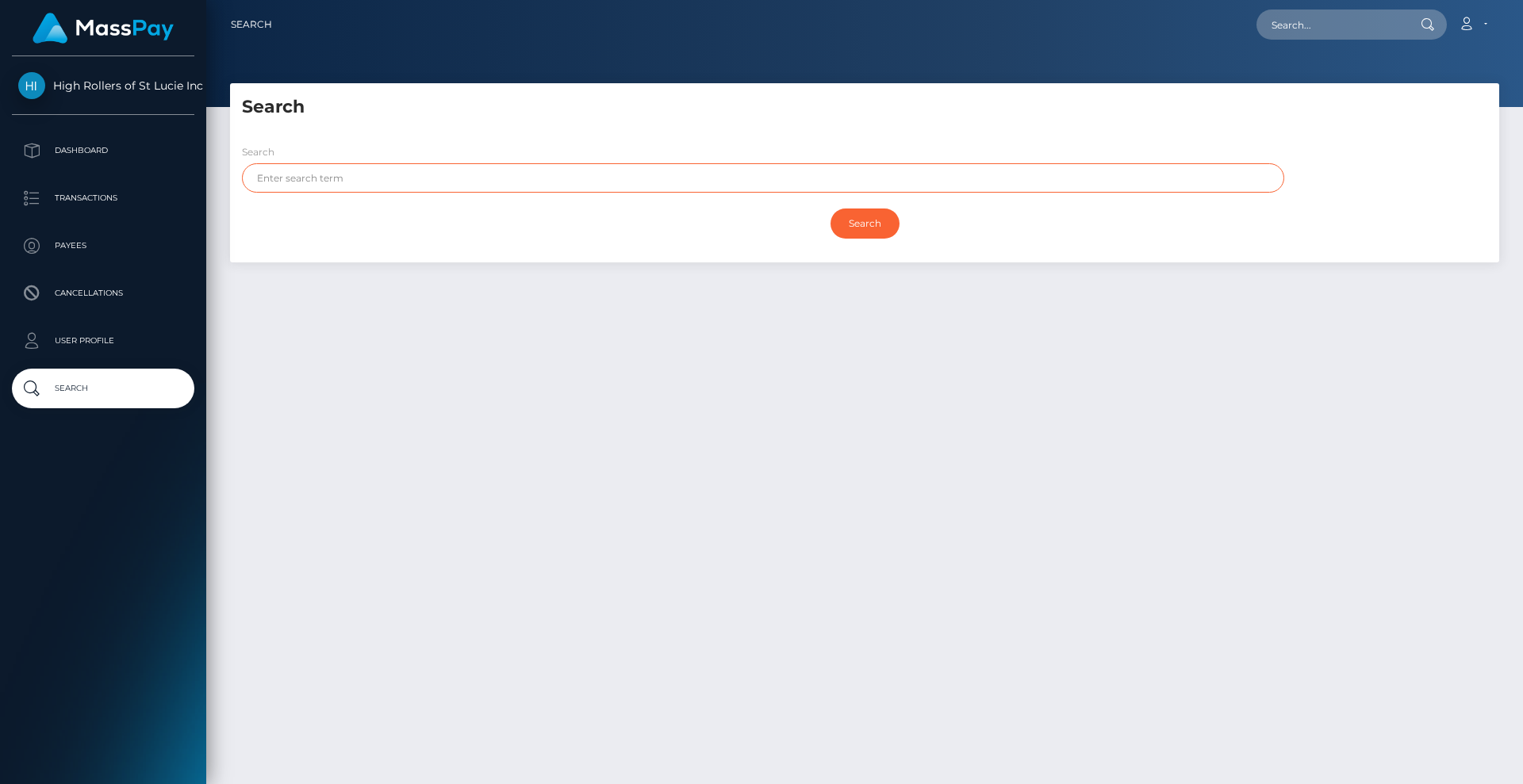
click at [375, 183] on input "text" at bounding box center [763, 178] width 1043 height 29
type input "celia"
click at [831, 209] on input "Search" at bounding box center [865, 223] width 69 height 30
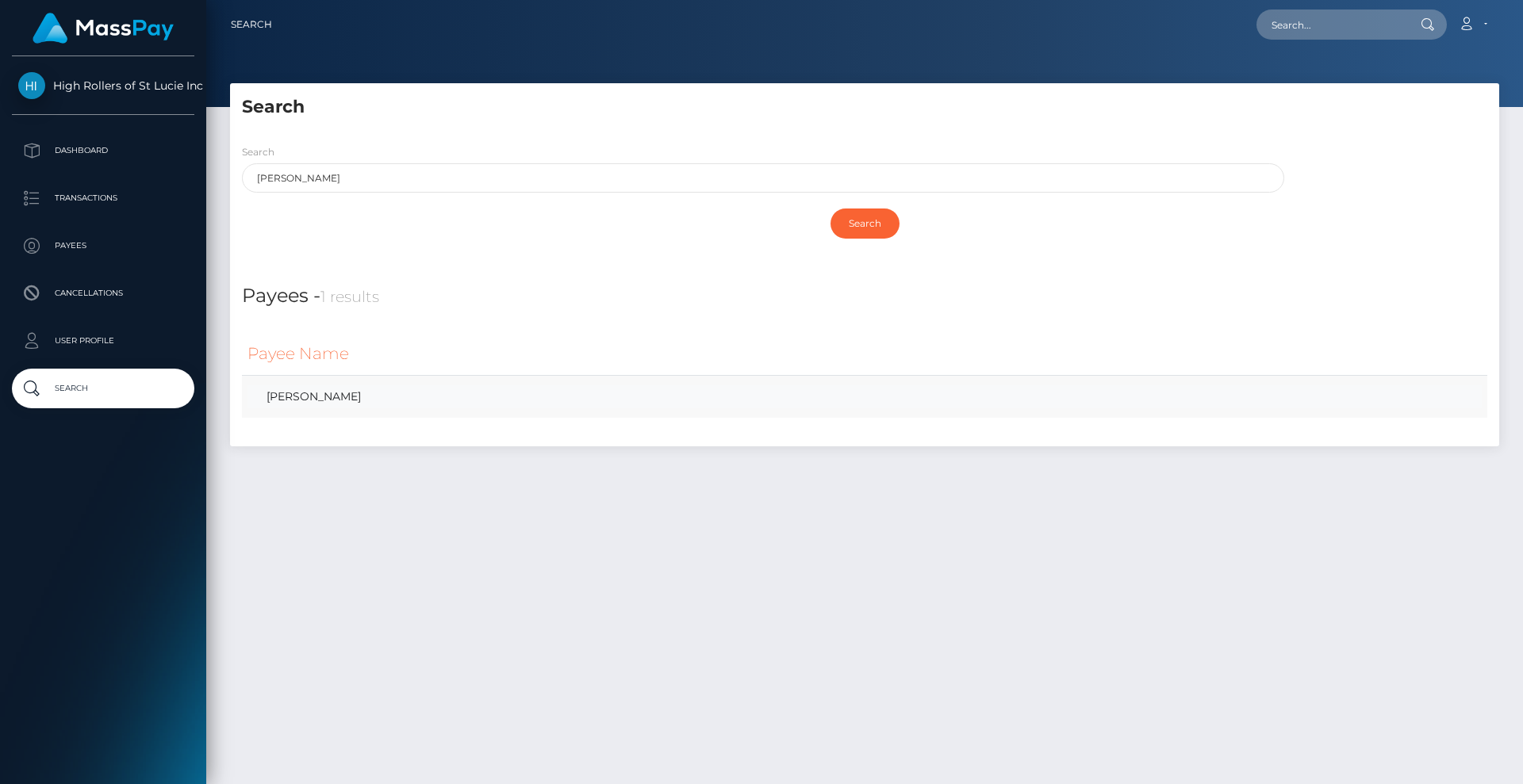
click at [289, 405] on link "CELIA DIANE GOMEZ" at bounding box center [865, 397] width 1235 height 23
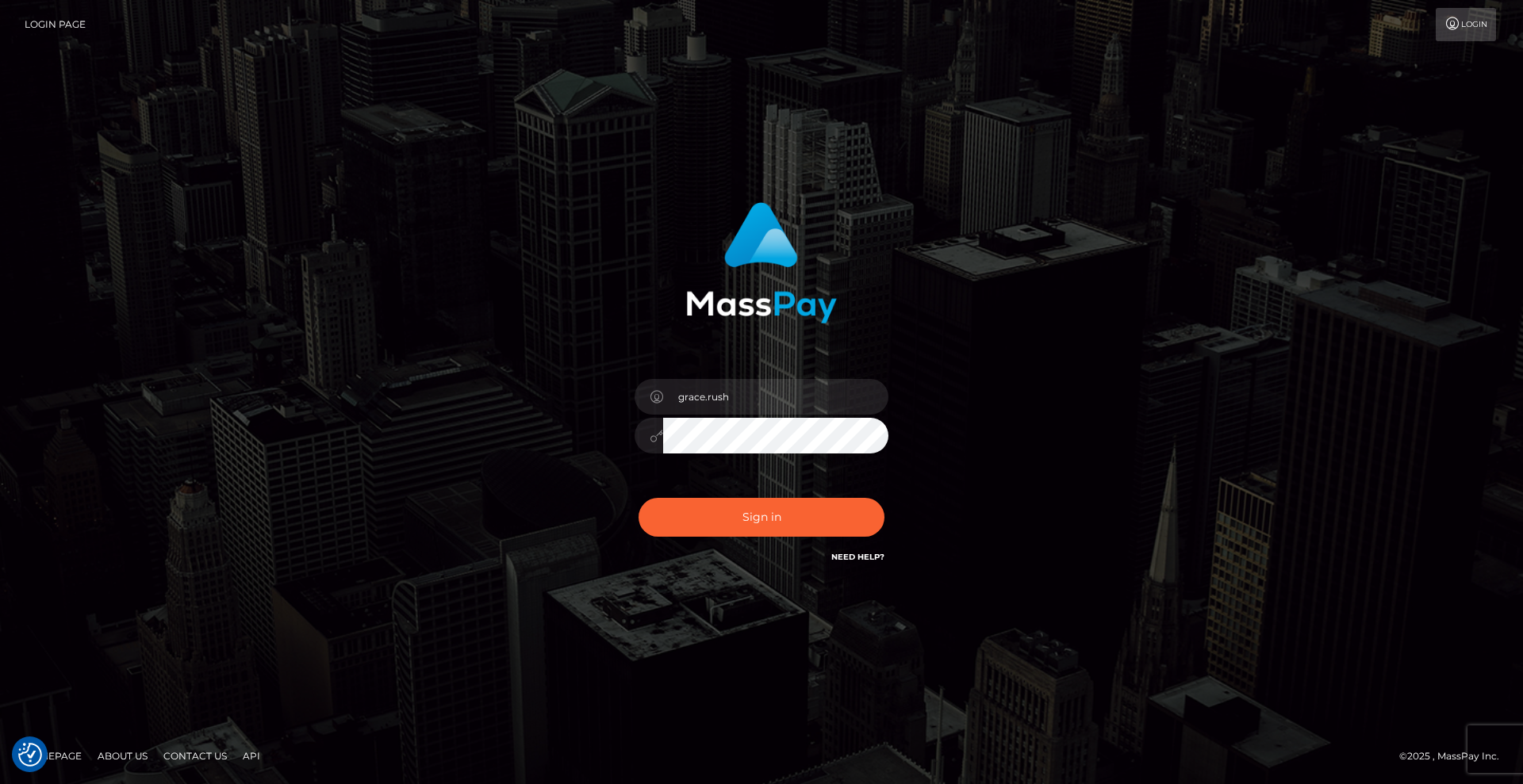
click at [598, 218] on div at bounding box center [762, 256] width 416 height 133
click at [814, 402] on input "dragon.rush" at bounding box center [776, 397] width 225 height 36
type input "grace.rush"
click at [800, 506] on button "Sign in" at bounding box center [761, 517] width 246 height 39
